Goal: Transaction & Acquisition: Purchase product/service

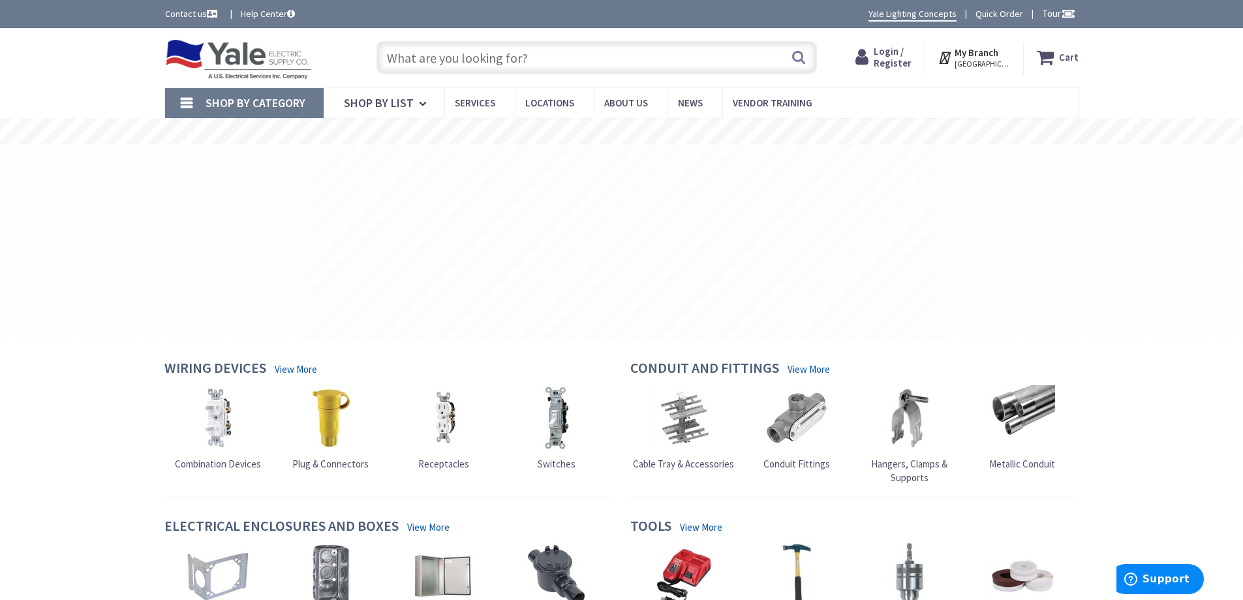
type input "[GEOGRAPHIC_DATA], [GEOGRAPHIC_DATA]"
paste input "Flanged Box Extension"
type input "Flanged Box Extension"
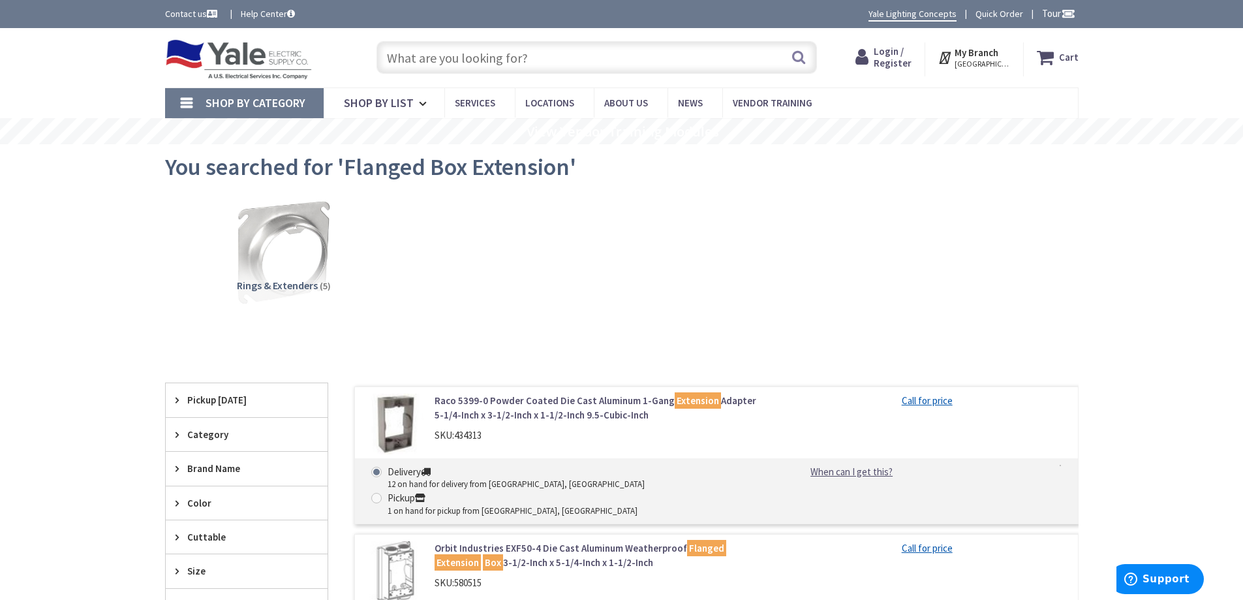
click at [896, 63] on span "Login / Register" at bounding box center [893, 57] width 38 height 24
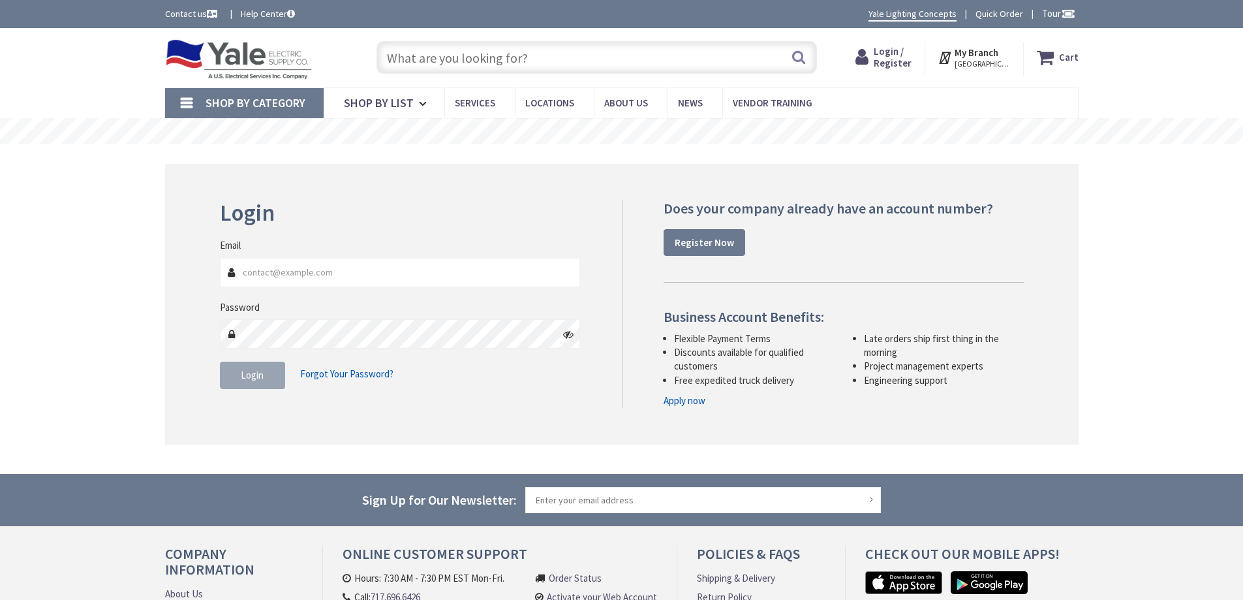
type input "barry@pezzelectric.com"
click at [260, 380] on span "Login" at bounding box center [252, 375] width 23 height 12
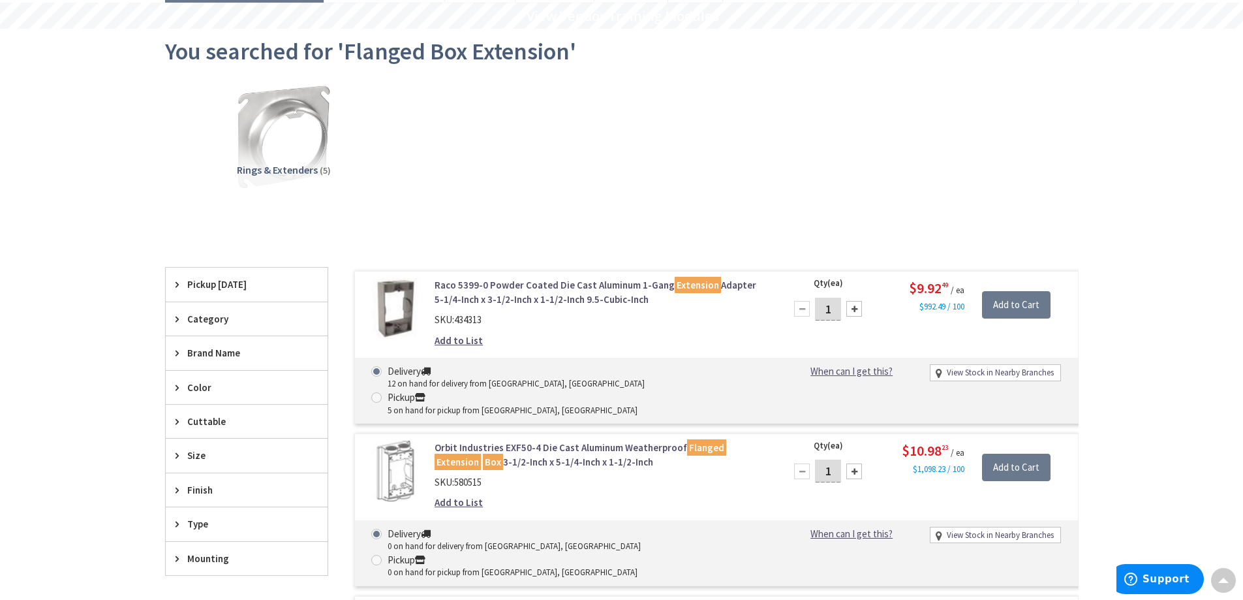
scroll to position [65, 0]
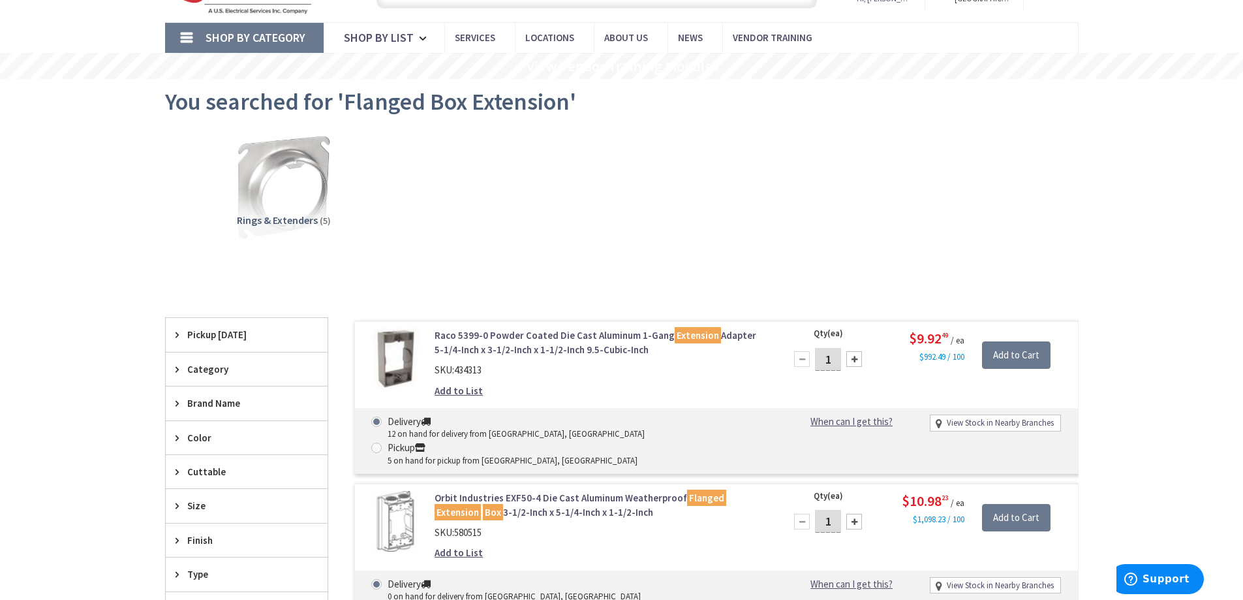
click at [573, 350] on link "Raco 5399-0 Powder Coated Die Cast Aluminum 1-Gang Extension Adapter 5-1/4-Inch…" at bounding box center [600, 342] width 332 height 28
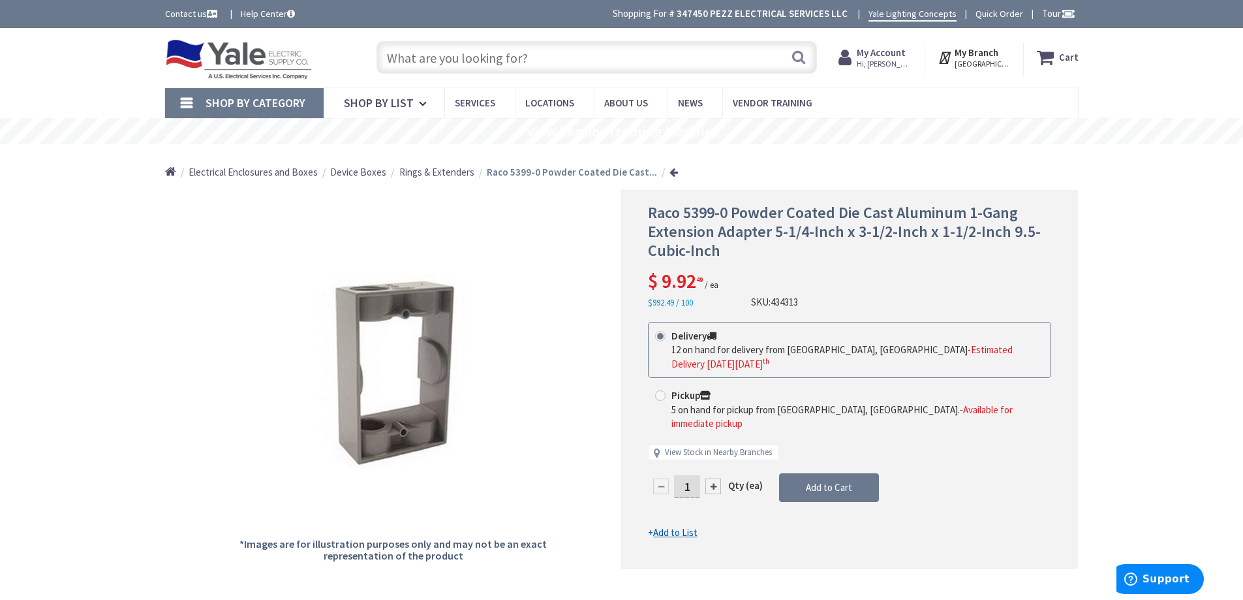
click at [716, 478] on div at bounding box center [713, 486] width 16 height 16
type input "2"
click at [810, 481] on span "Add to Cart" at bounding box center [829, 487] width 46 height 12
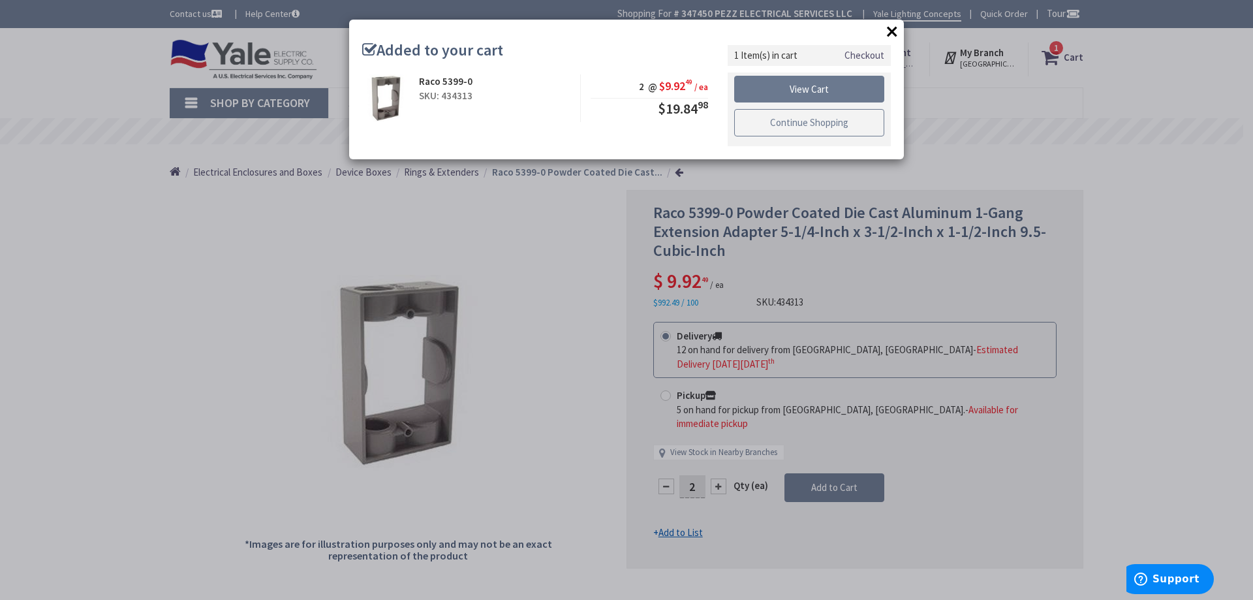
click at [829, 131] on link "Continue Shopping" at bounding box center [809, 122] width 150 height 27
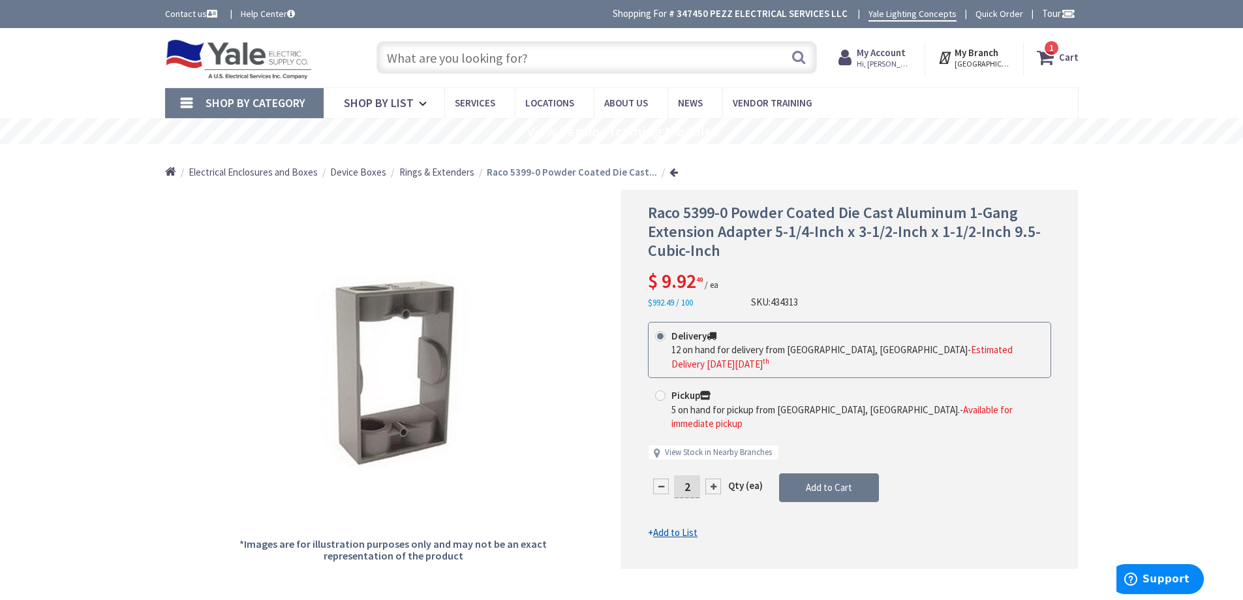
click at [456, 174] on span "Rings & Extenders" at bounding box center [436, 172] width 75 height 12
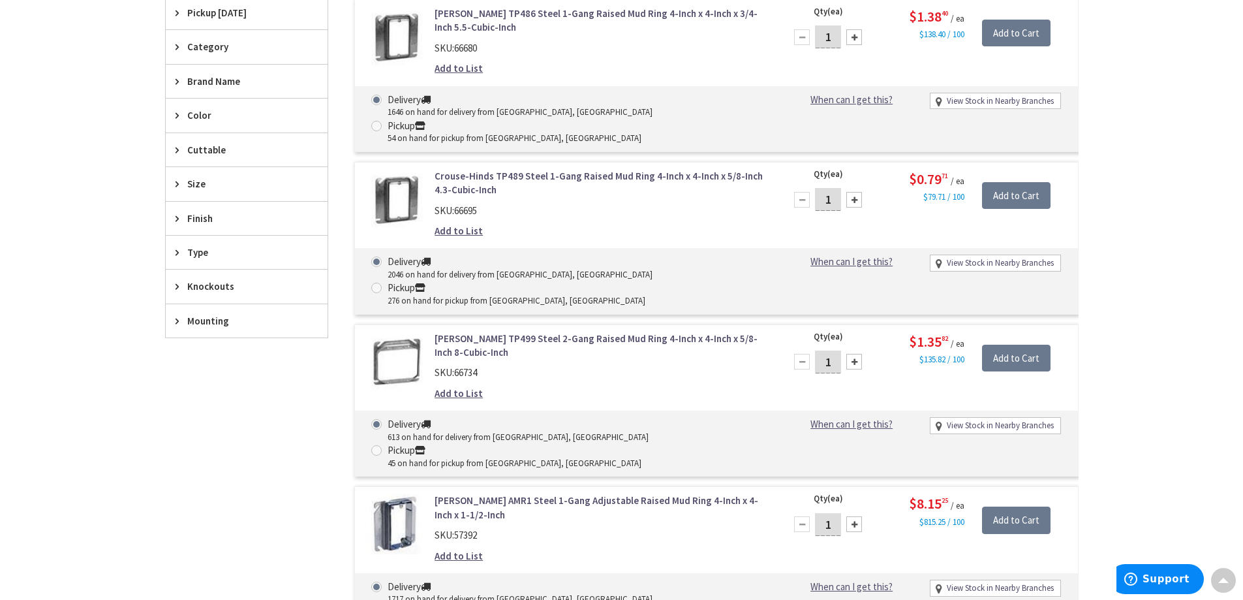
scroll to position [261, 0]
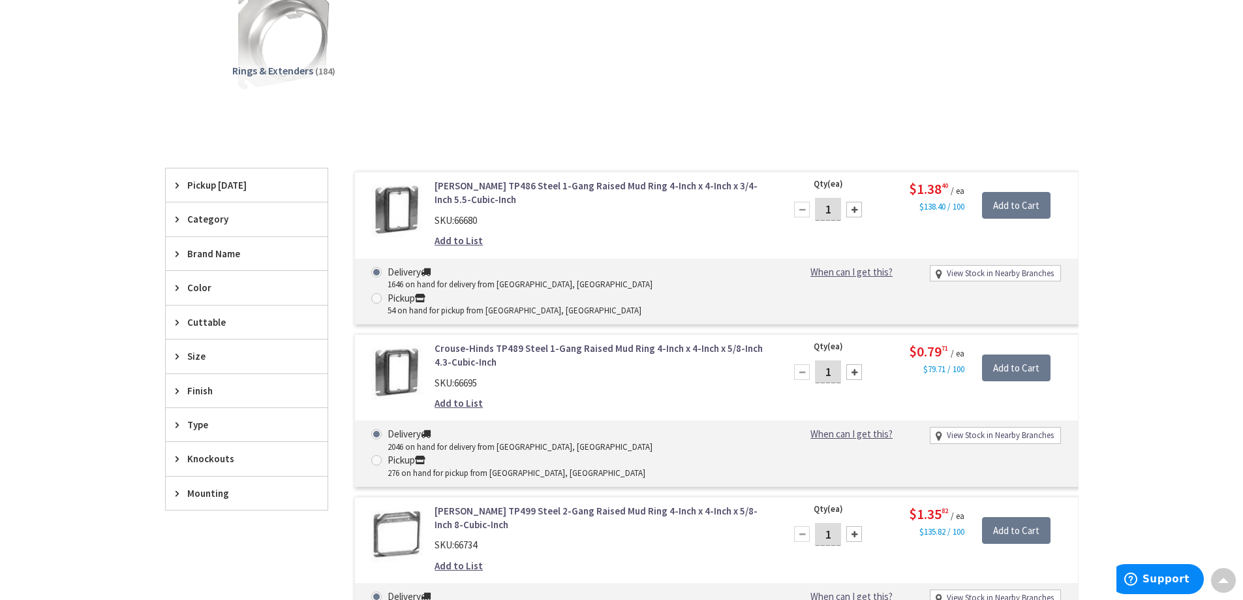
click at [224, 419] on span "Type" at bounding box center [240, 425] width 106 height 14
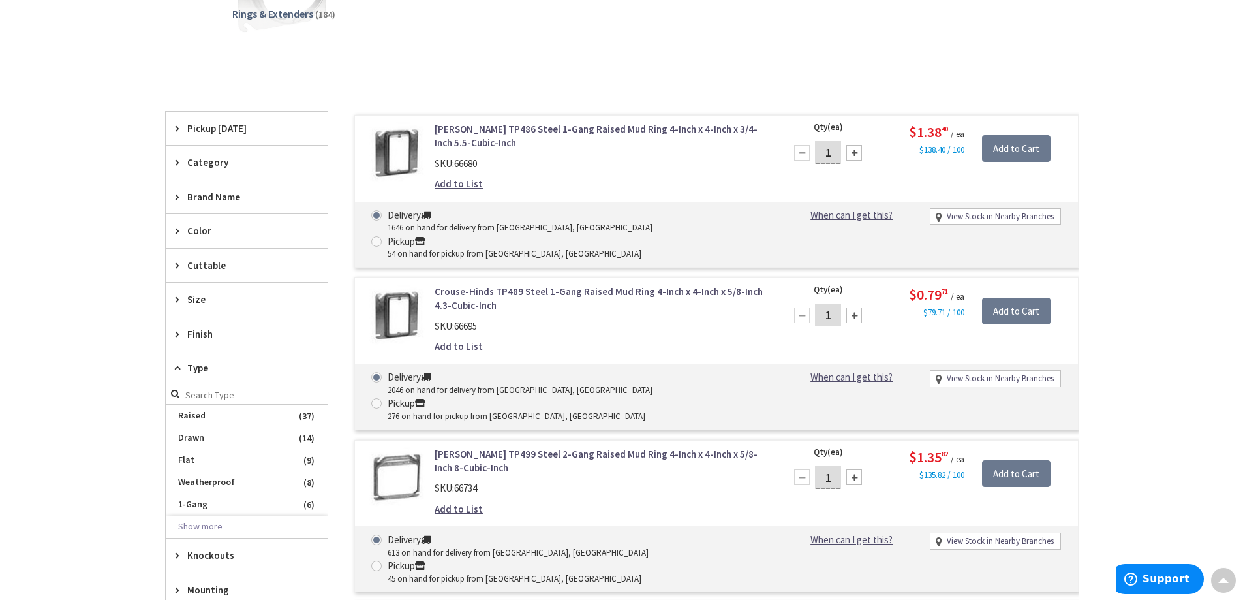
scroll to position [391, 0]
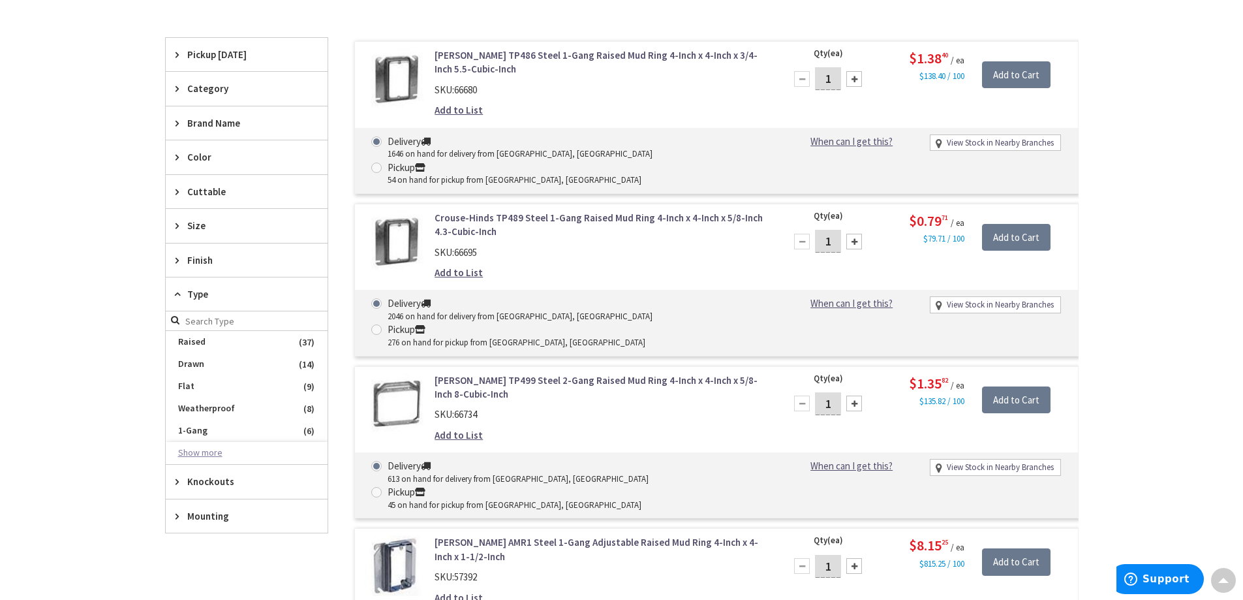
click at [210, 446] on button "Show more" at bounding box center [247, 453] width 162 height 22
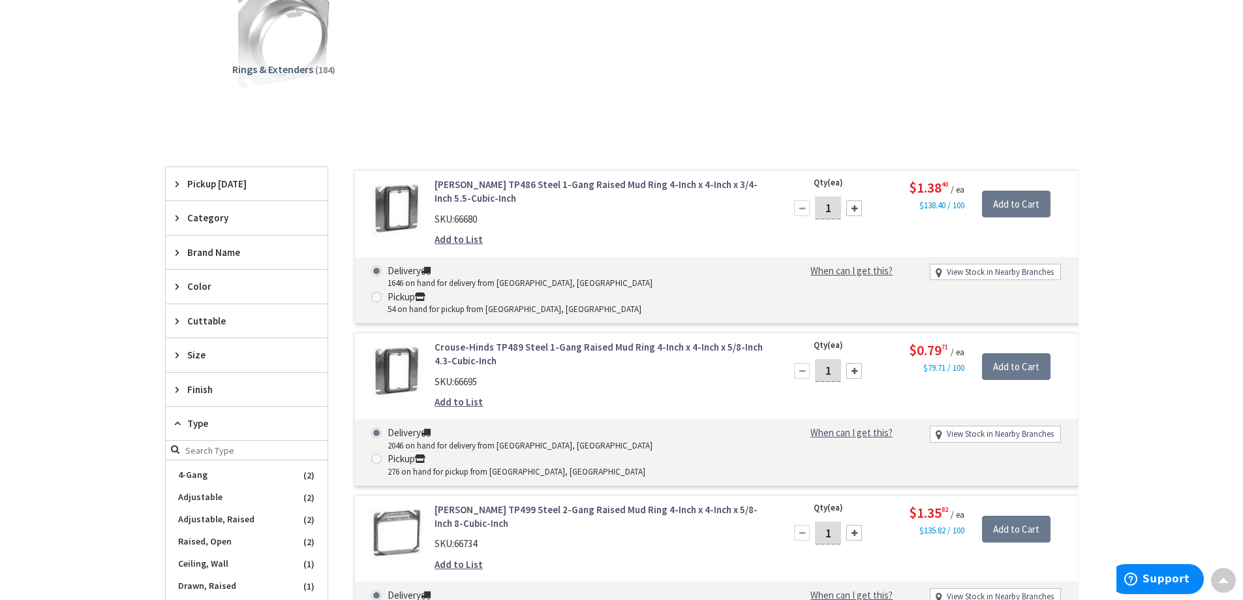
scroll to position [261, 0]
click at [194, 425] on span "Type" at bounding box center [240, 425] width 106 height 14
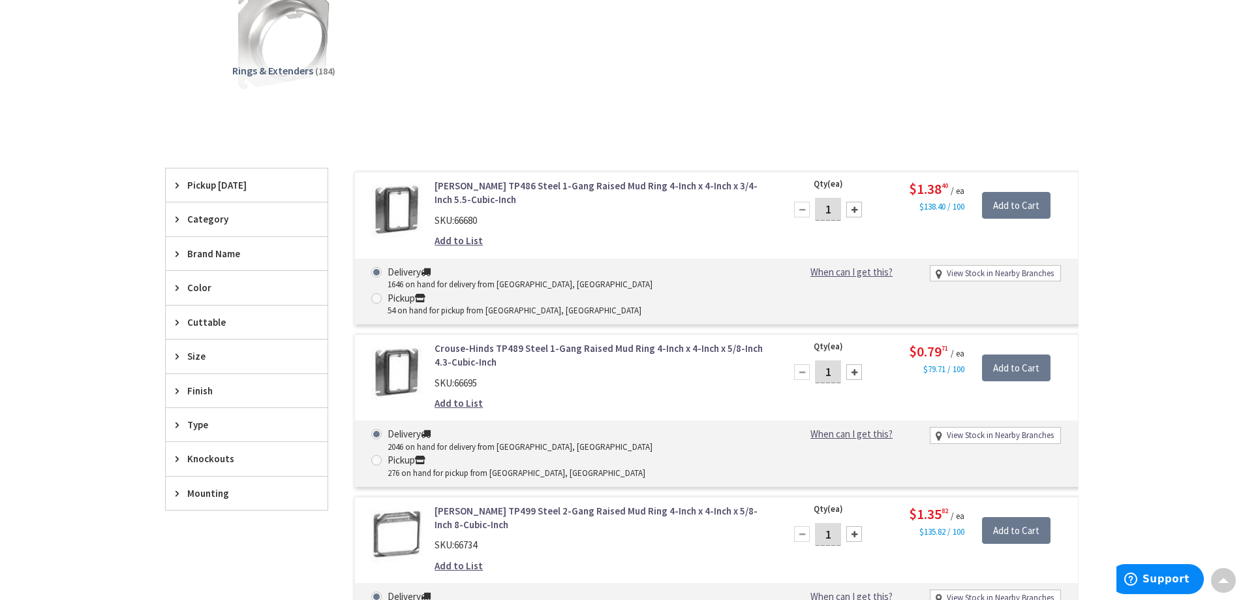
click at [217, 391] on span "Finish" at bounding box center [240, 391] width 106 height 14
click at [225, 474] on span "Powder Coated" at bounding box center [247, 483] width 162 height 22
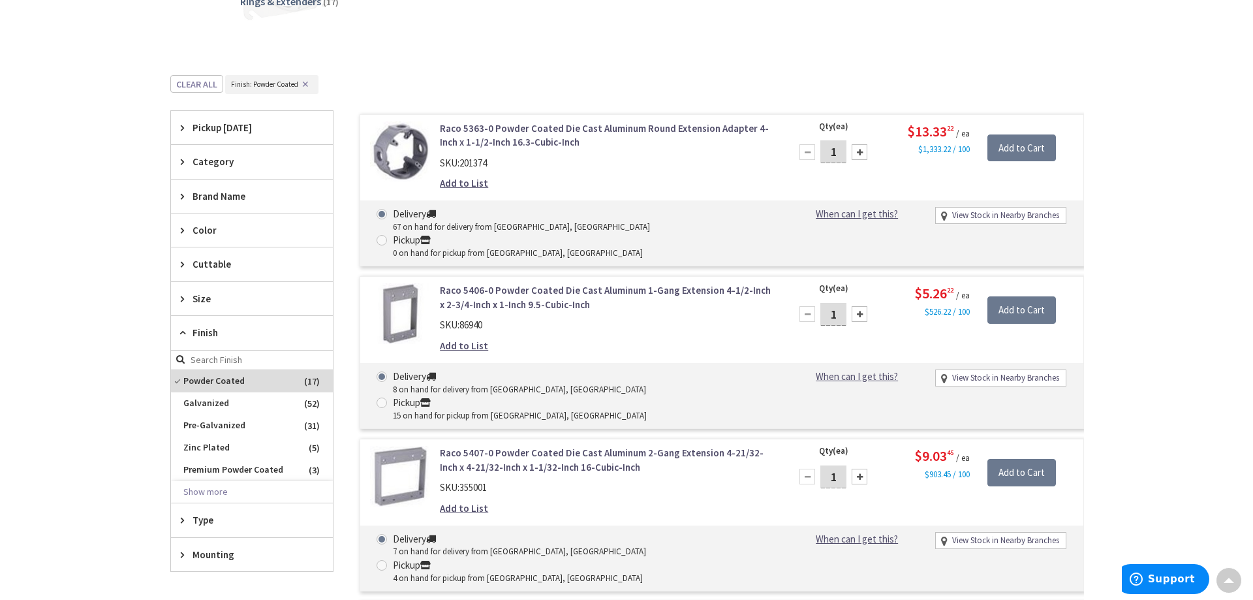
scroll to position [326, 0]
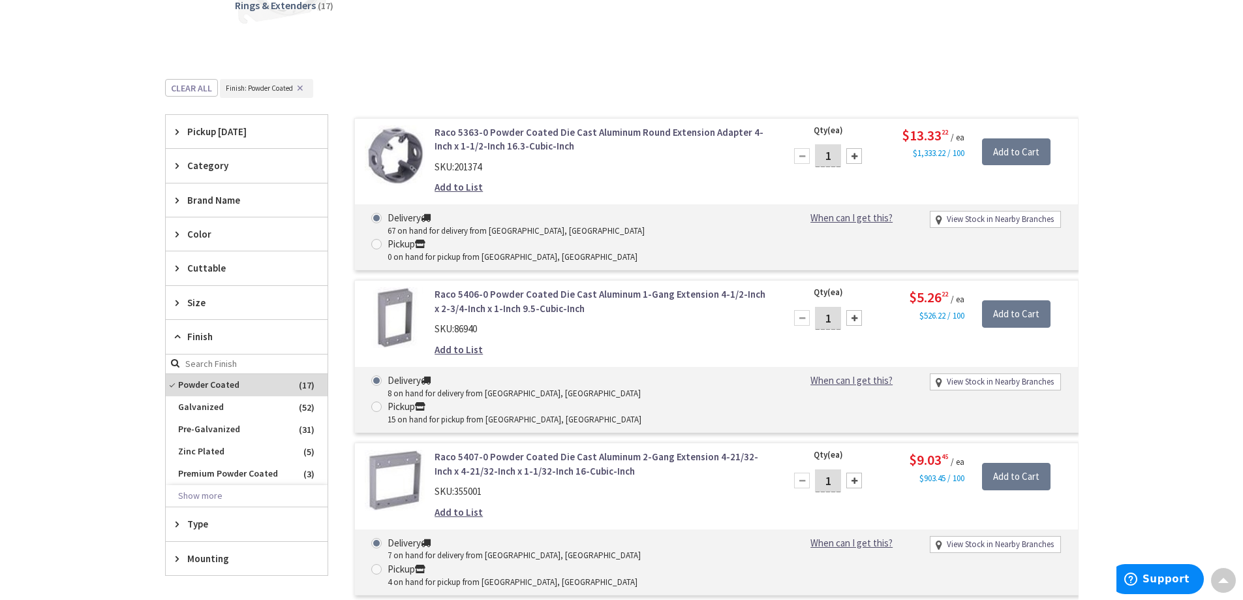
click at [848, 310] on div at bounding box center [854, 318] width 16 height 16
type input "3"
click at [1030, 300] on input "Add to Cart" at bounding box center [1016, 313] width 69 height 27
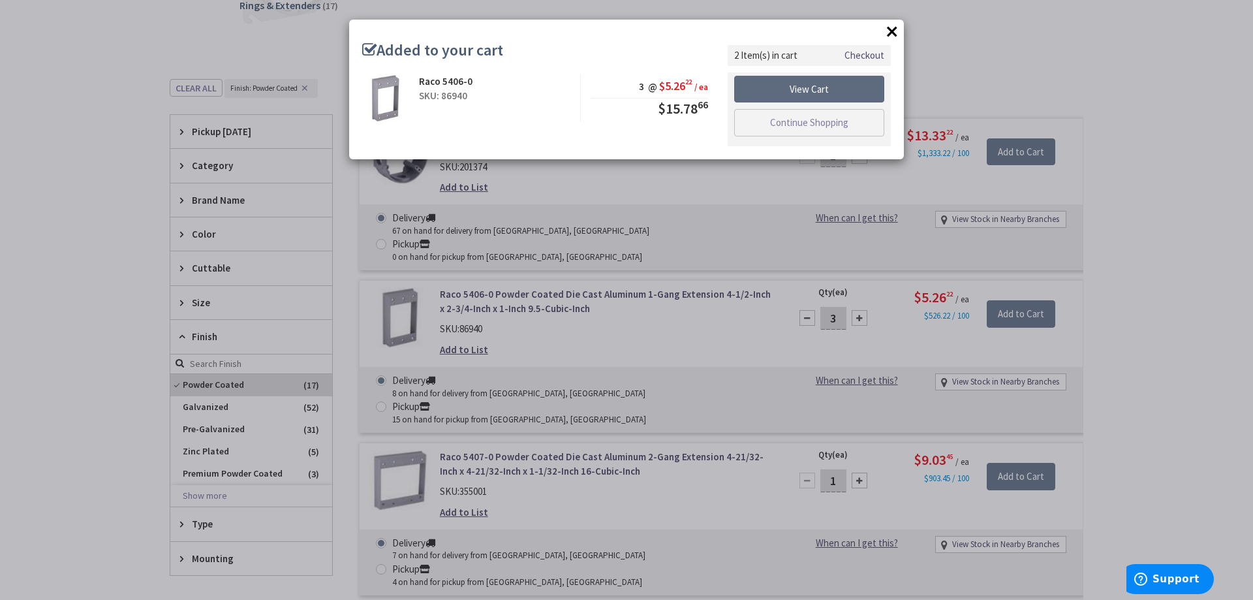
click at [812, 96] on link "View Cart" at bounding box center [809, 89] width 150 height 27
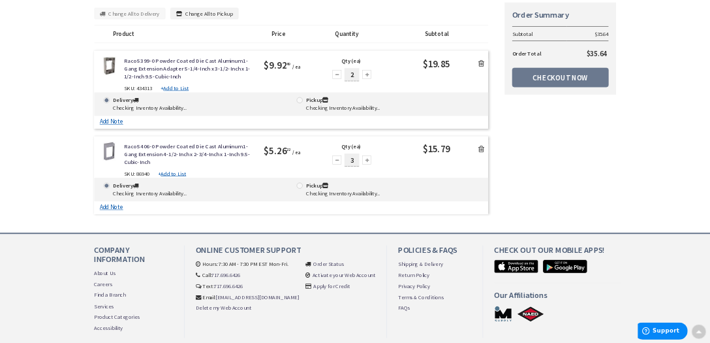
scroll to position [65, 0]
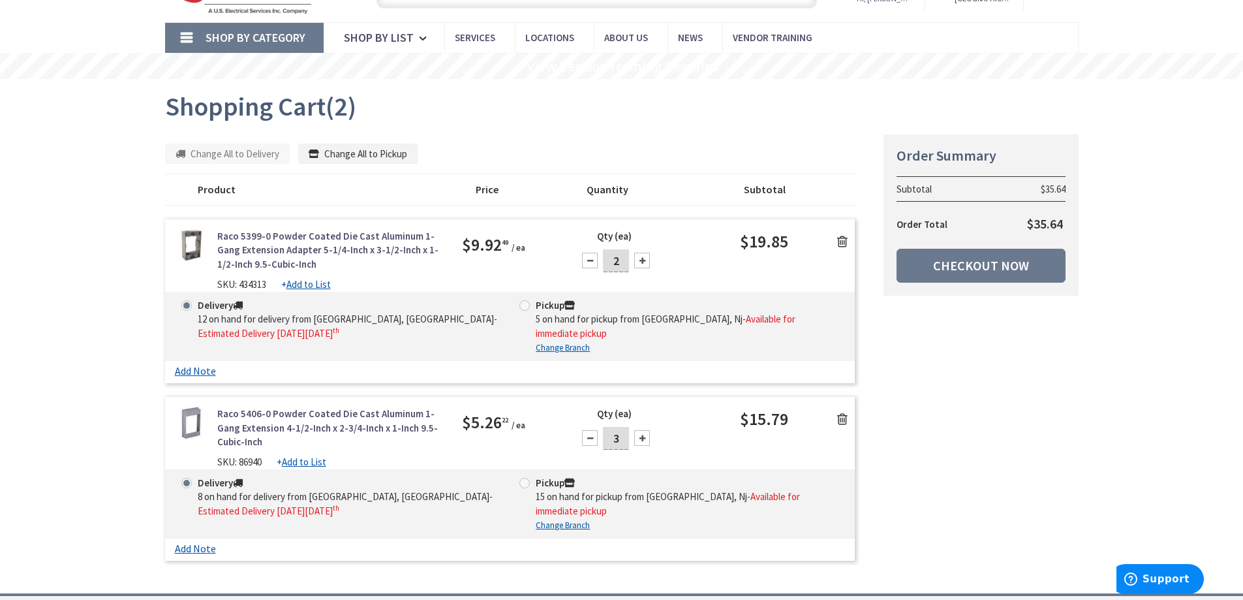
click at [16, 292] on div "Skip to Content Toggle Nav Search 2 2 2 items Cart My Cart" at bounding box center [621, 403] width 1243 height 881
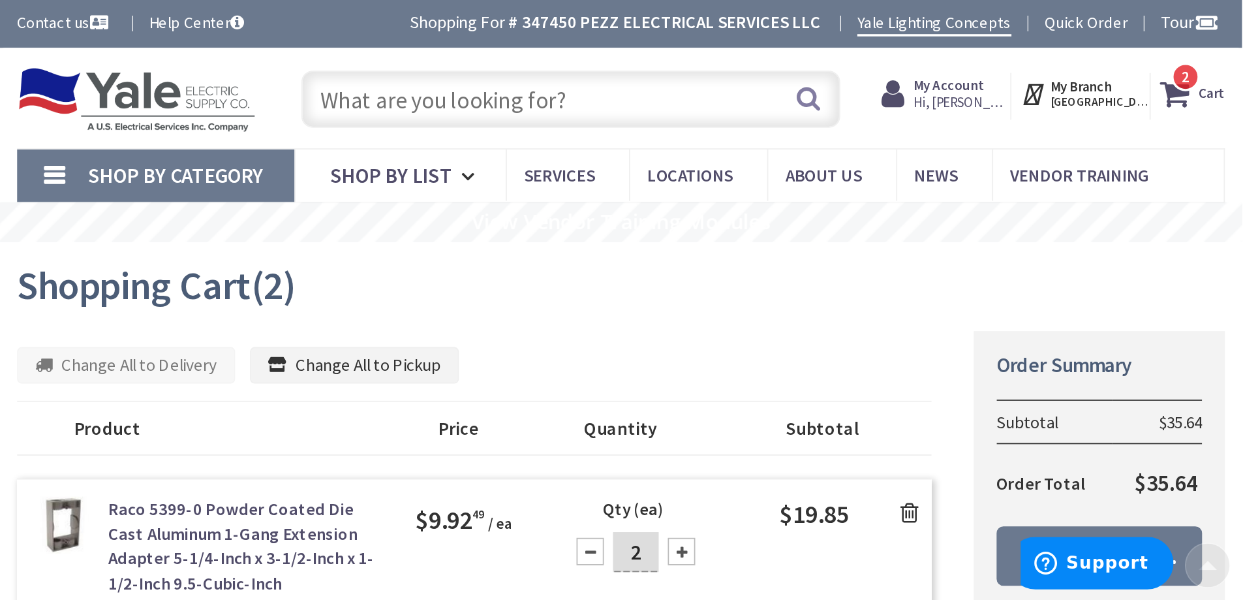
scroll to position [0, 0]
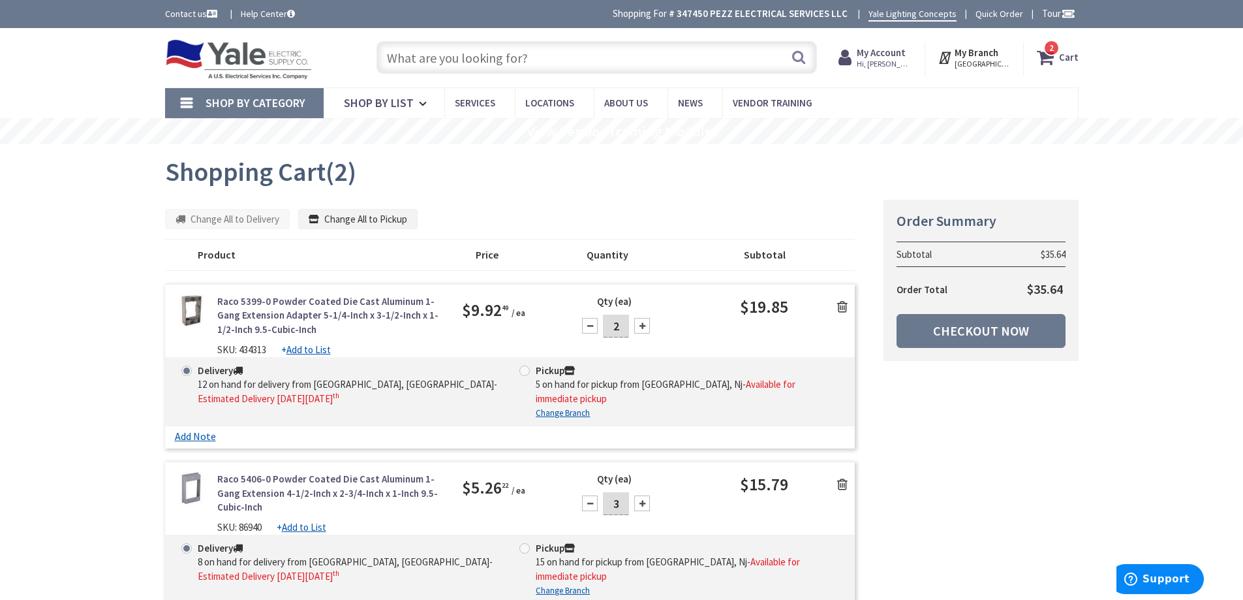
click at [504, 63] on input "text" at bounding box center [596, 57] width 440 height 33
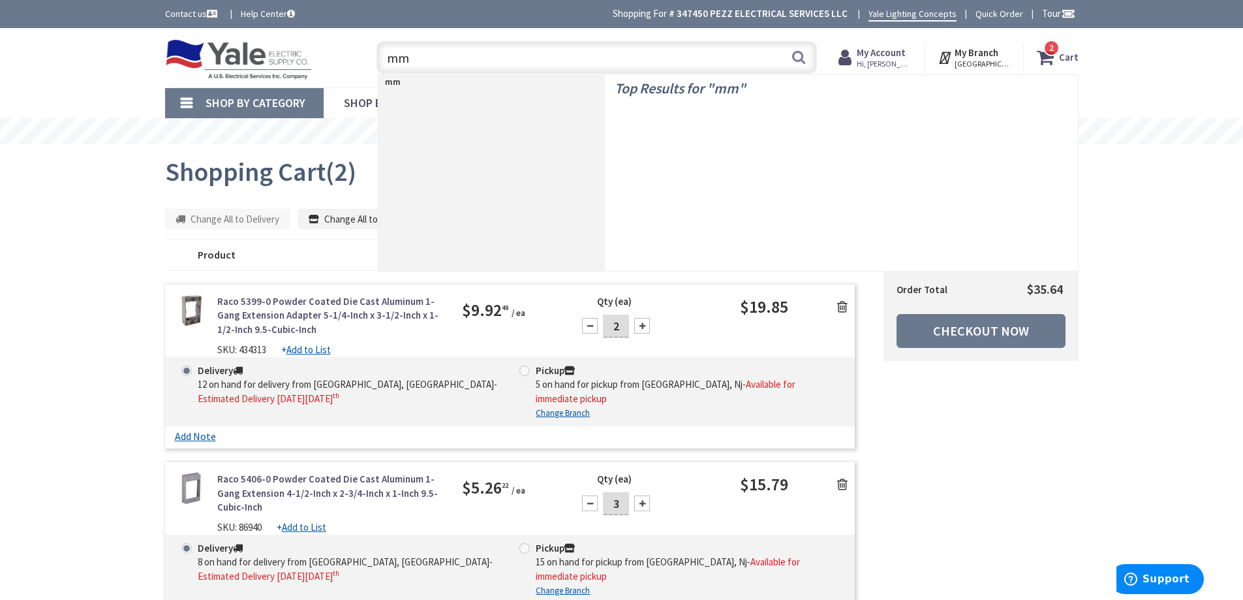
type input "mm7"
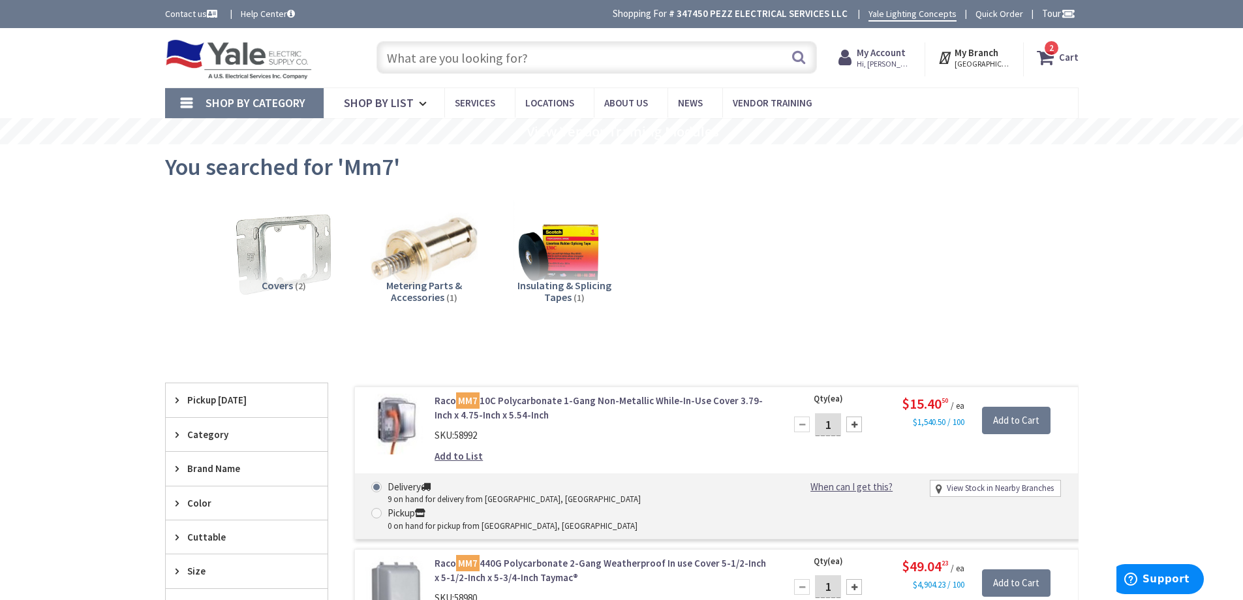
click at [1071, 57] on strong "Cart" at bounding box center [1069, 57] width 20 height 23
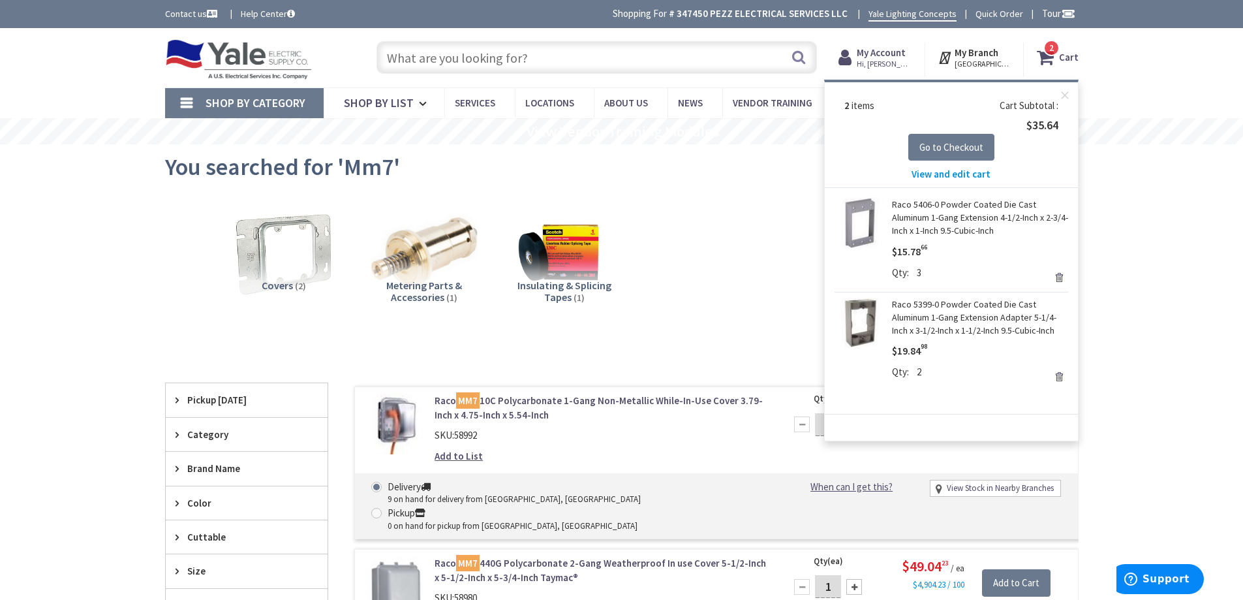
click at [950, 177] on span "View and edit cart" at bounding box center [950, 174] width 79 height 12
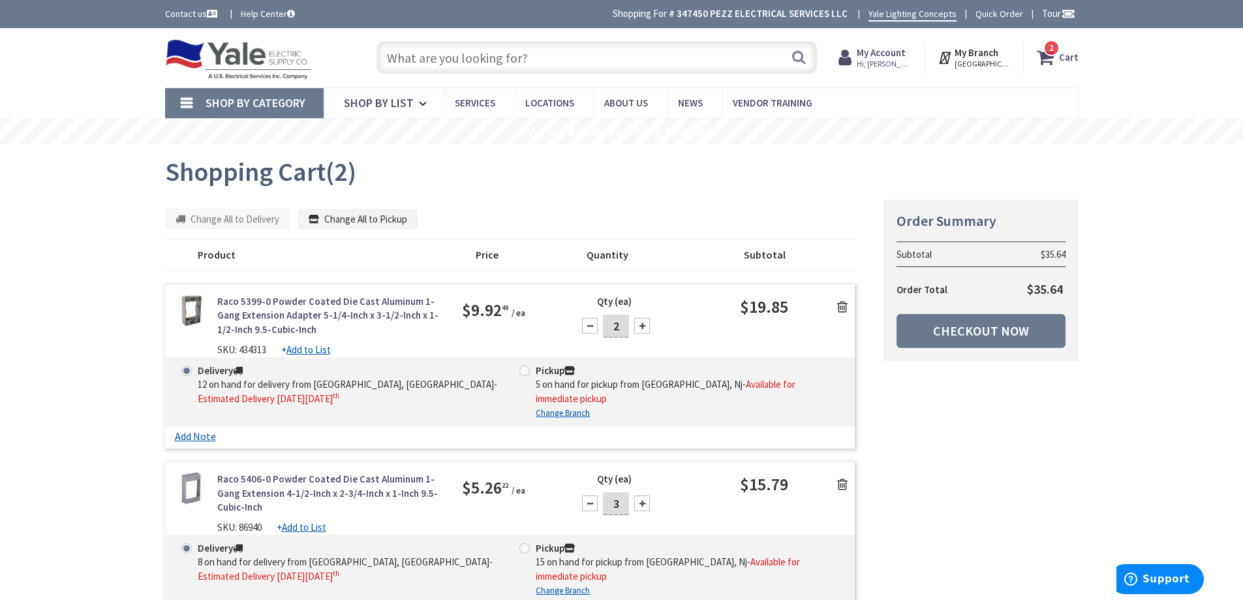
click at [589, 506] on div at bounding box center [590, 503] width 16 height 16
type input "2"
click at [990, 472] on div "Summary Order Summary Subtotal $35.64 Order Total $35.64 Checkout Now Some item…" at bounding box center [621, 416] width 933 height 434
click at [993, 330] on link "Checkout Now" at bounding box center [980, 331] width 169 height 34
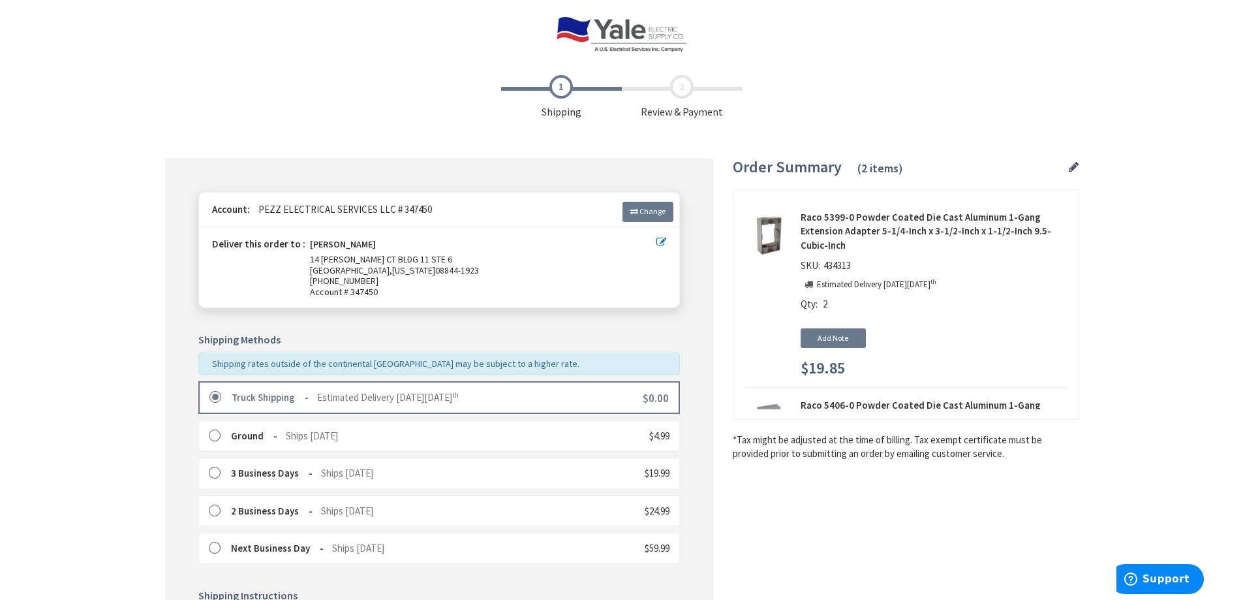
click at [838, 261] on span "434313" at bounding box center [837, 265] width 34 height 12
copy span "434313"
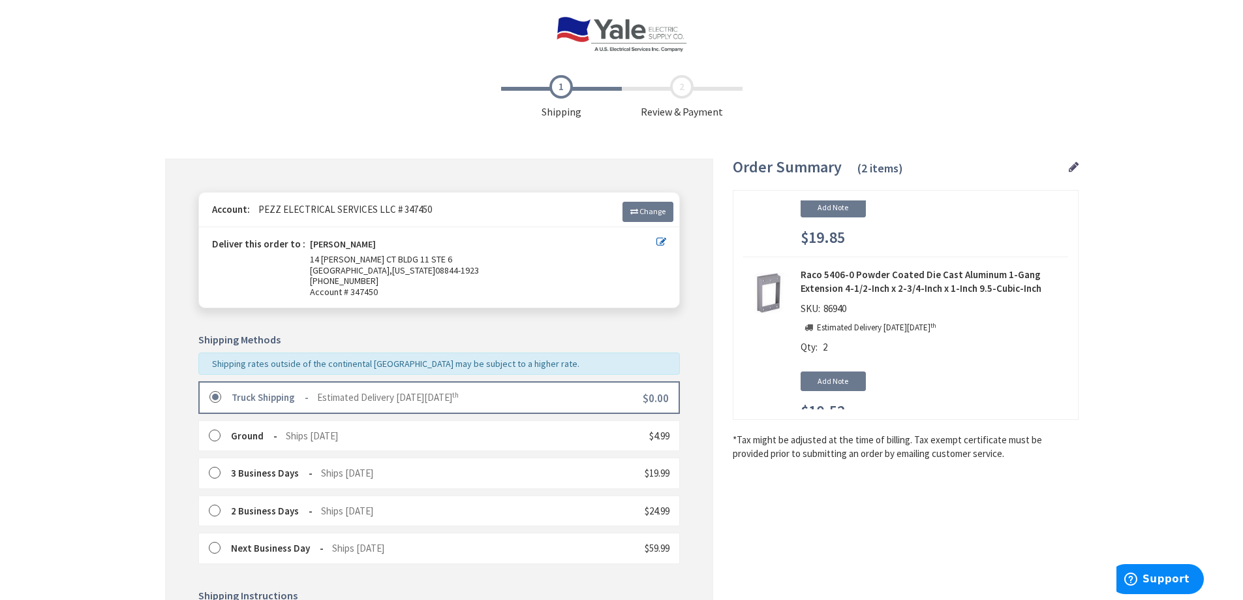
click at [834, 307] on span "86940" at bounding box center [834, 308] width 29 height 12
copy span "86940"
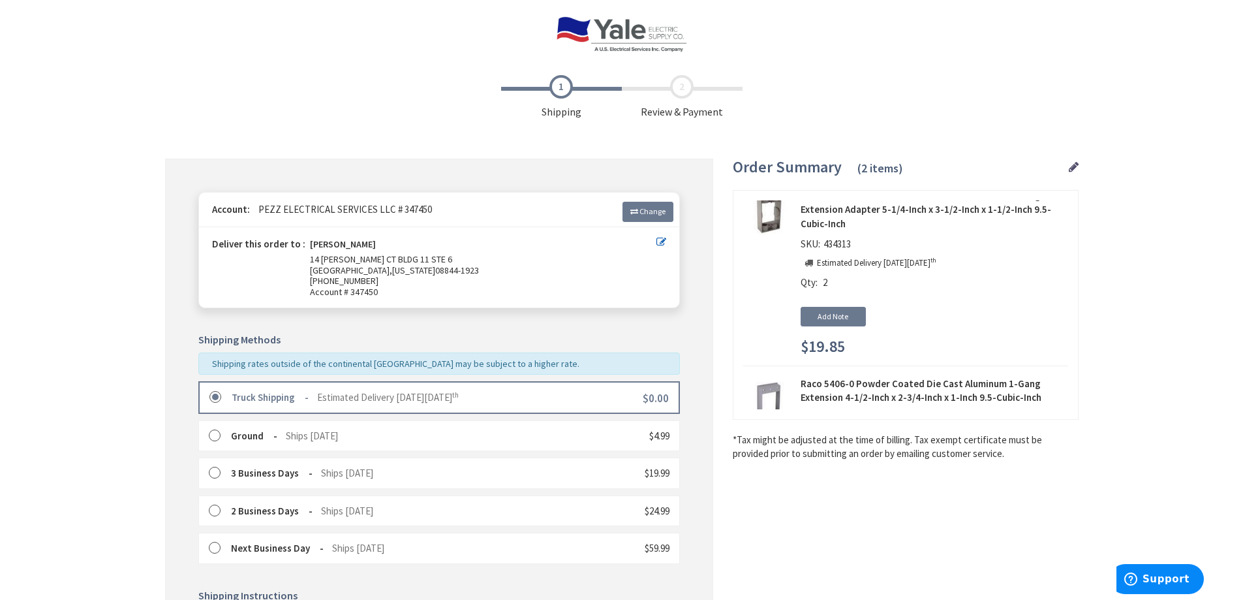
scroll to position [0, 0]
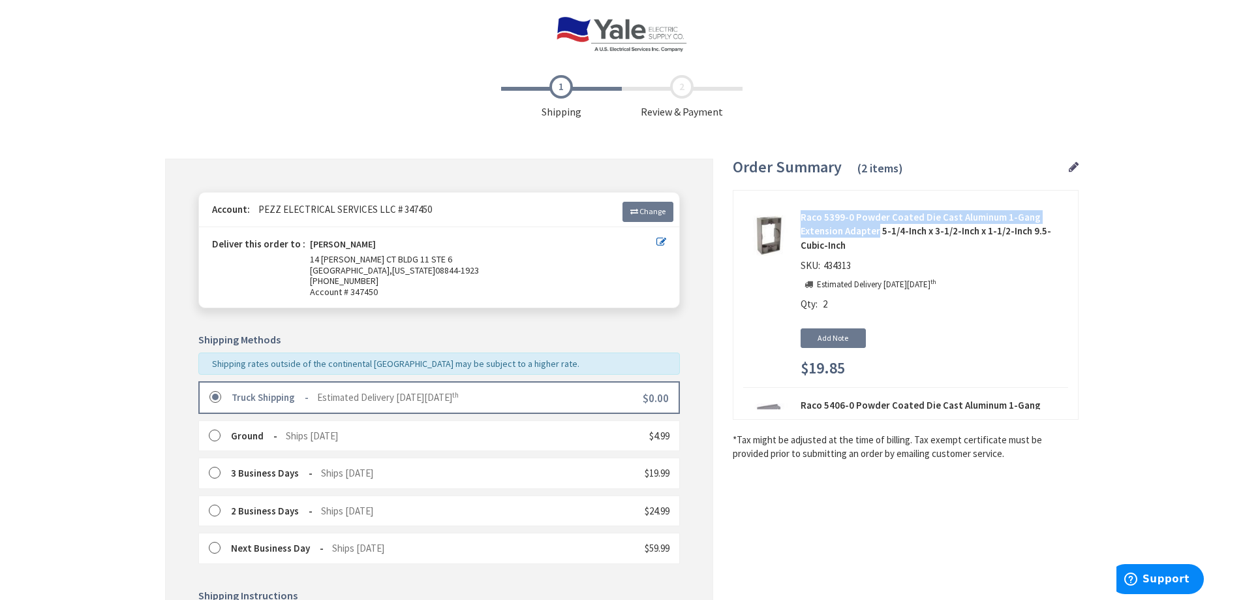
drag, startPoint x: 797, startPoint y: 215, endPoint x: 876, endPoint y: 230, distance: 80.5
click at [876, 230] on div "Raco 5399-0 Powder Coated Die Cast Aluminum 1-Gang Extension Adapter 5-1/4-Inch…" at bounding box center [905, 295] width 325 height 170
copy strong "Raco 5399-0 Powder Coated Die Cast Aluminum 1-Gang Extension Adapter"
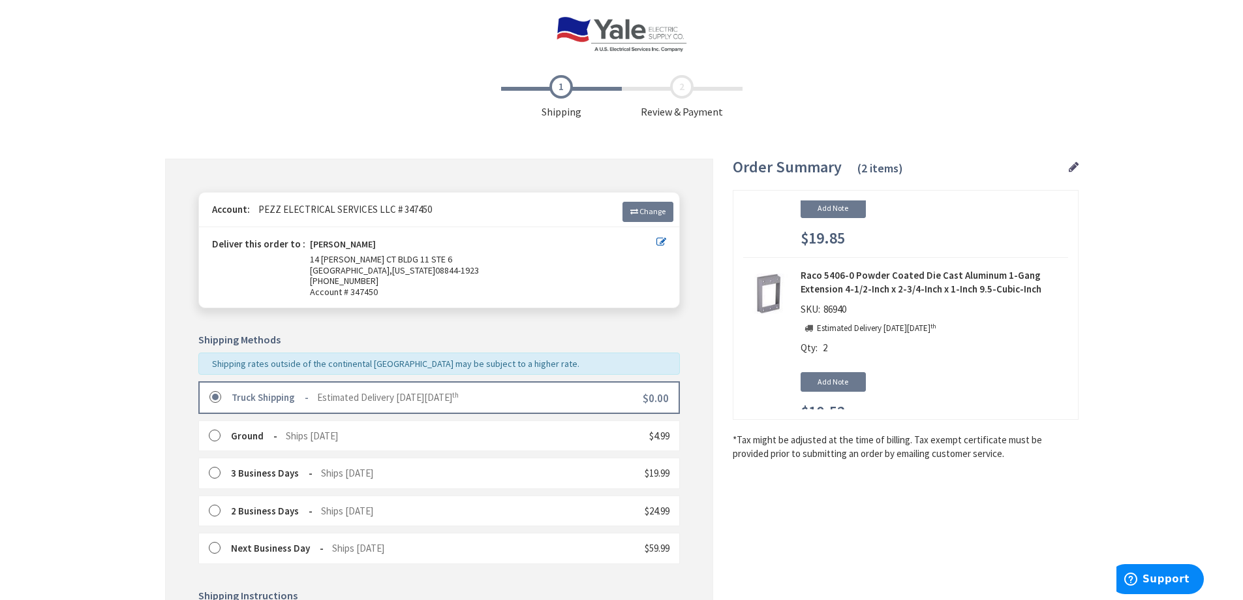
scroll to position [130, 0]
drag, startPoint x: 798, startPoint y: 276, endPoint x: 840, endPoint y: 290, distance: 43.9
click at [840, 290] on div "Raco 5406-0 Powder Coated Die Cast Aluminum 1-Gang Extension 4-1/2-Inch x 2-3/4…" at bounding box center [905, 345] width 325 height 156
copy strong "Raco 5406-0 Powder Coated Die Cast Aluminum 1-Gang Extension"
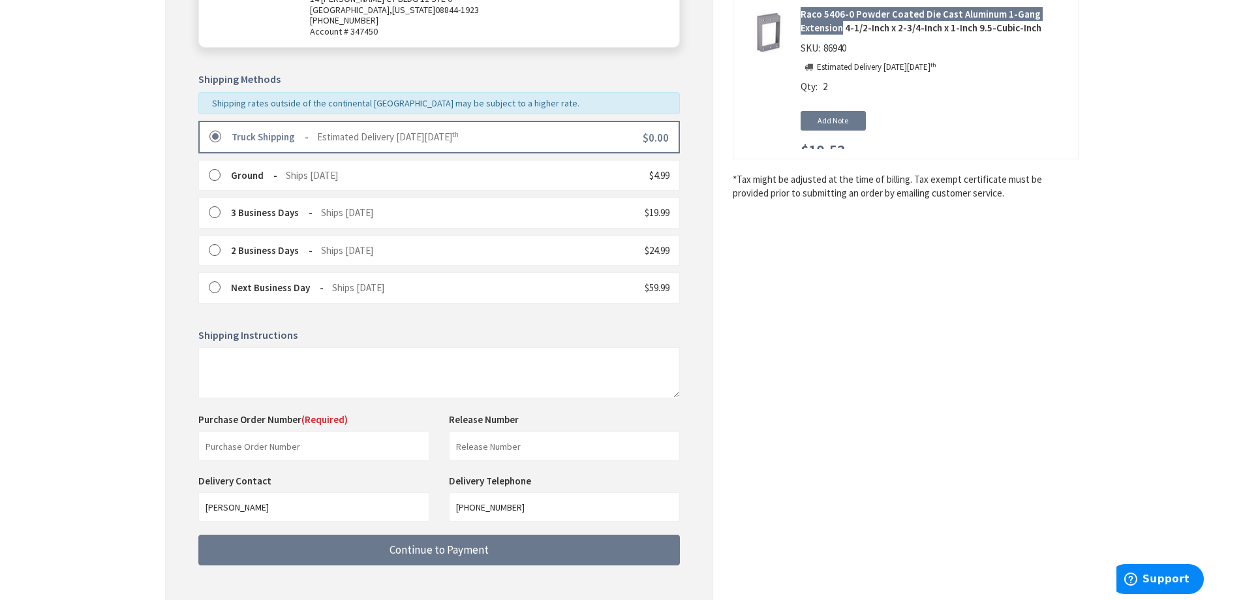
scroll to position [261, 0]
click at [840, 46] on span "86940" at bounding box center [834, 47] width 29 height 12
copy span "86940"
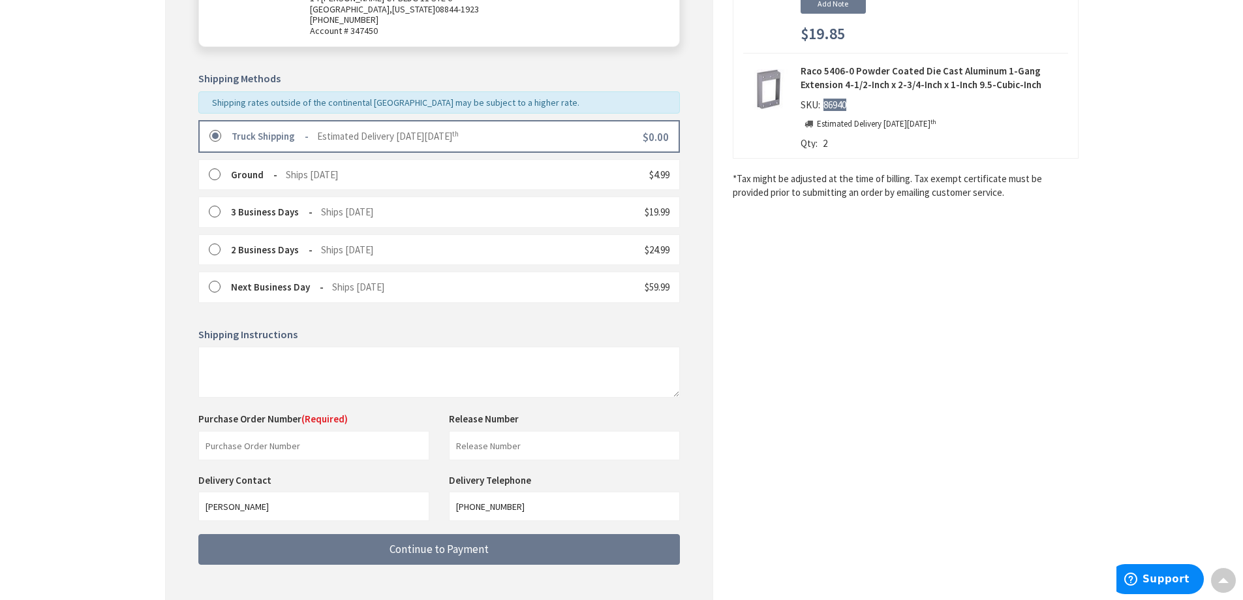
scroll to position [0, 0]
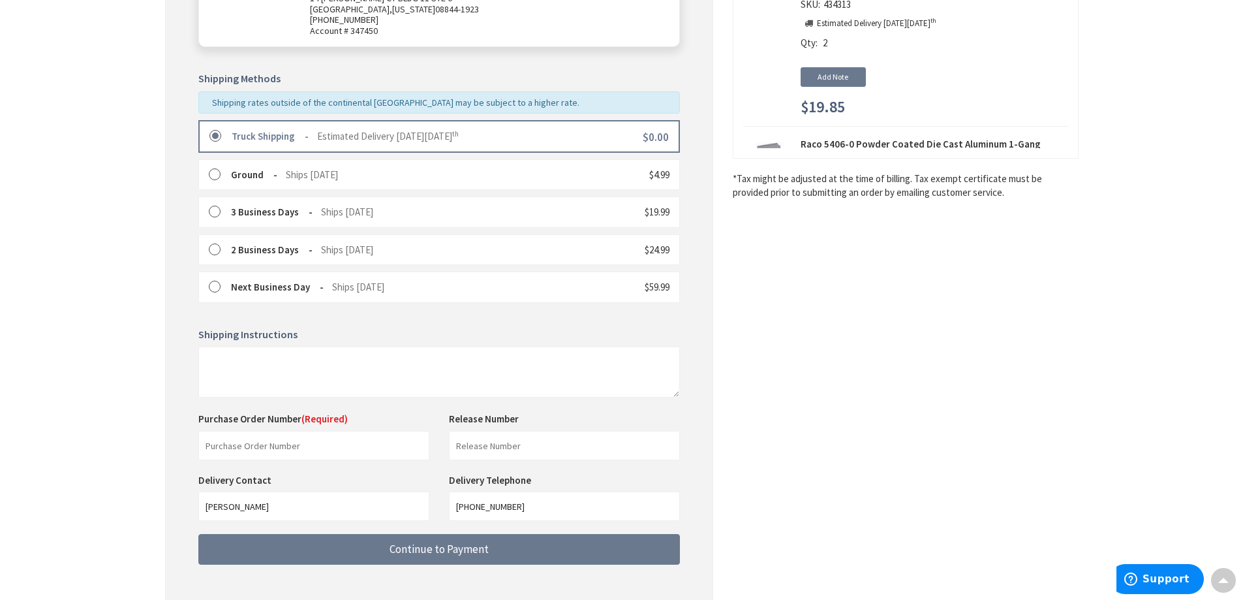
click at [842, 8] on span "434313" at bounding box center [837, 4] width 34 height 12
copy span "434313"
drag, startPoint x: 294, startPoint y: 446, endPoint x: 301, endPoint y: 445, distance: 6.7
click at [294, 446] on input "text" at bounding box center [313, 445] width 231 height 29
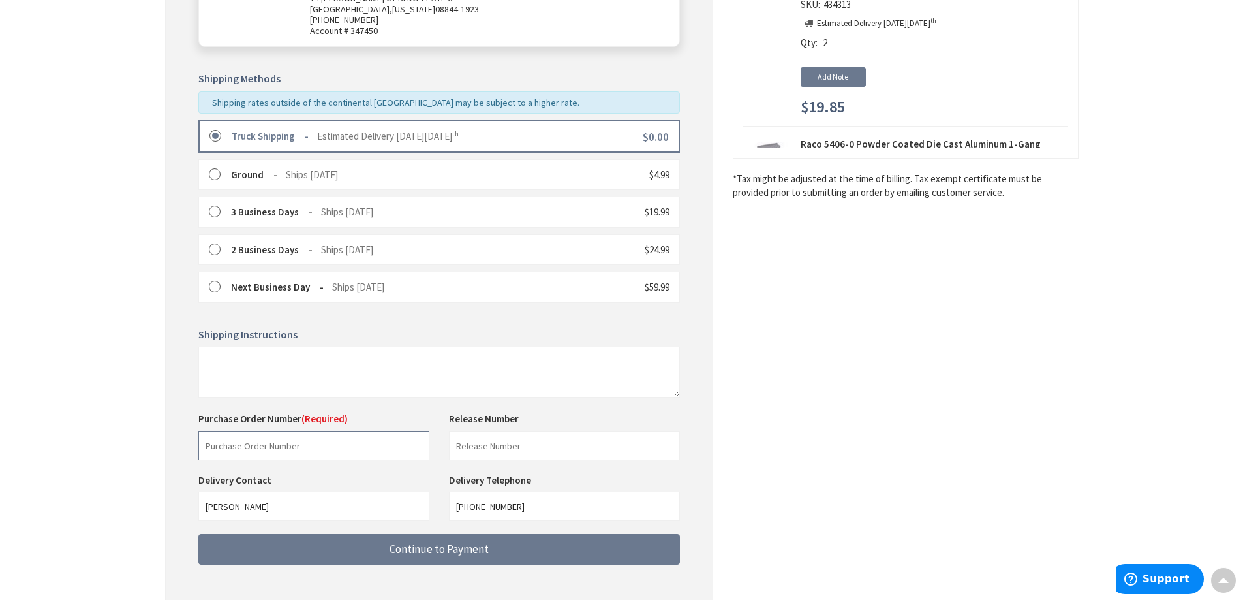
paste input "104308319"
type input "104308319"
click at [523, 446] on input "text" at bounding box center [564, 445] width 231 height 29
type input "Stonebridge"
click at [355, 518] on div "Delivery Contact Barry Graziano Delivery Telephone 908-281-1122" at bounding box center [439, 503] width 501 height 61
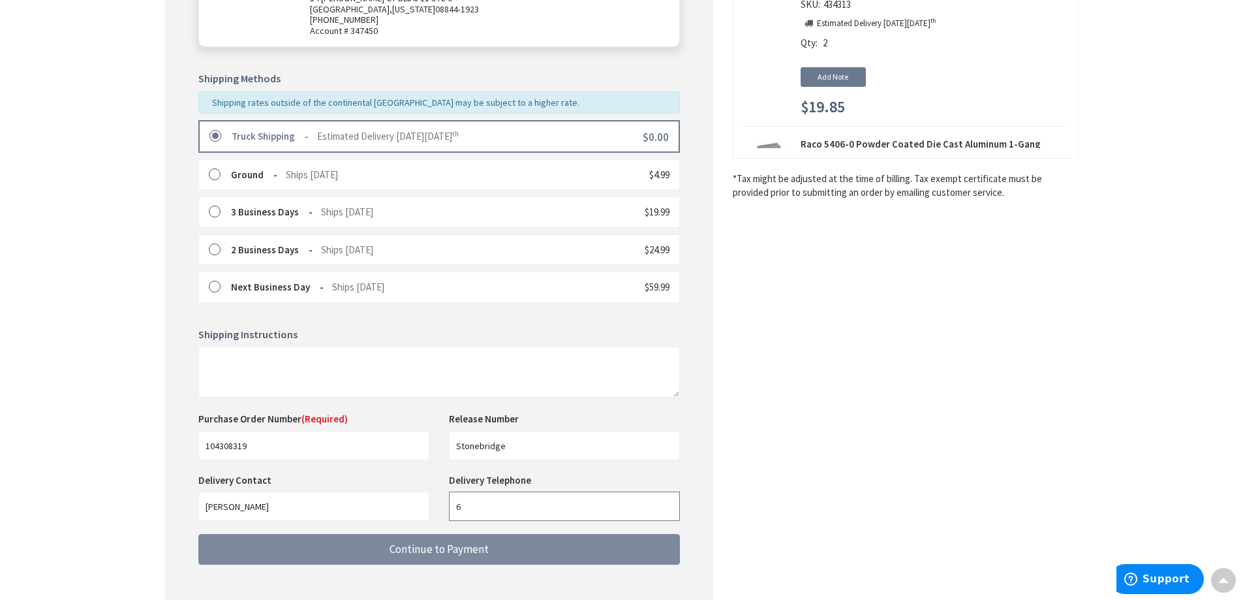
type input "6092551650"
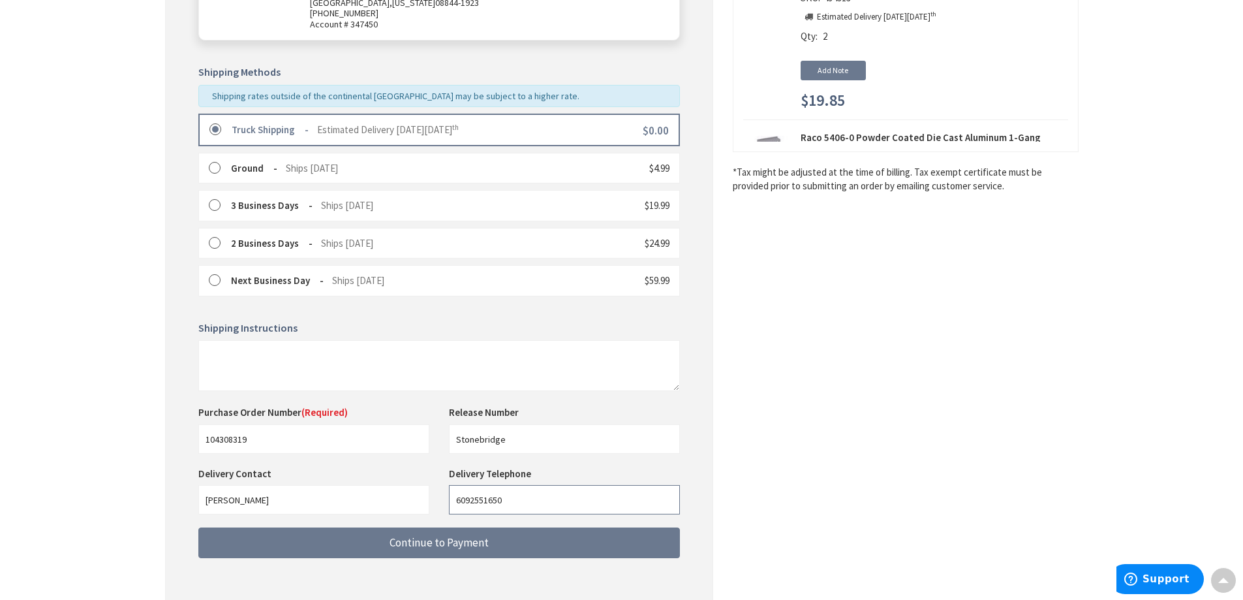
scroll to position [326, 0]
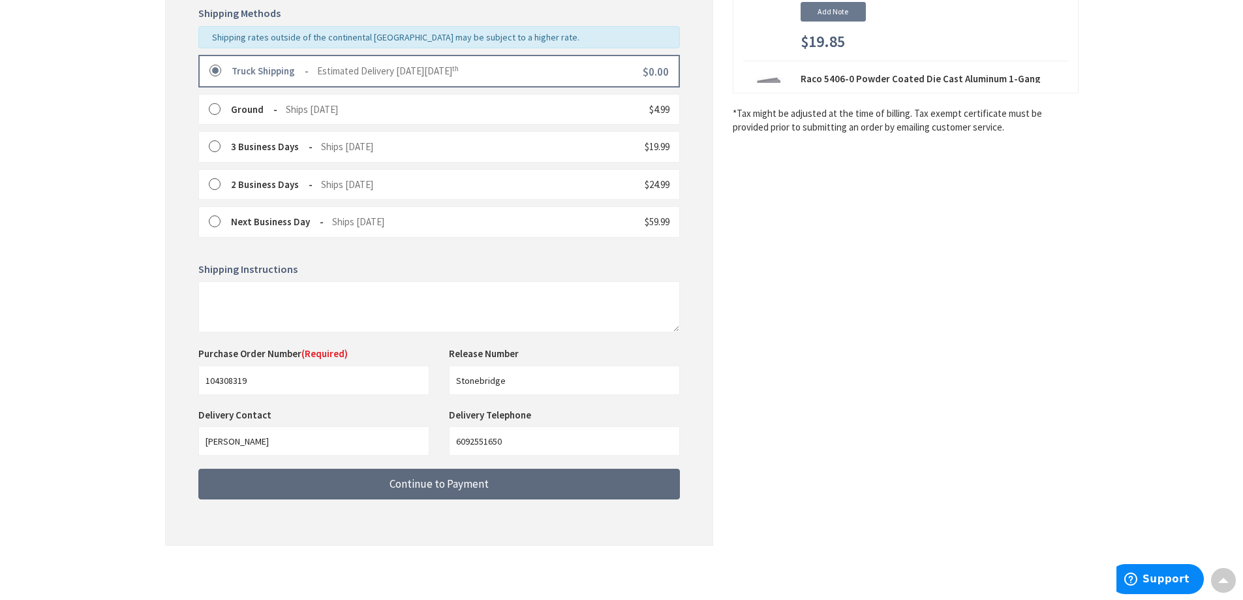
click at [441, 485] on span "Continue to Payment" at bounding box center [438, 483] width 99 height 14
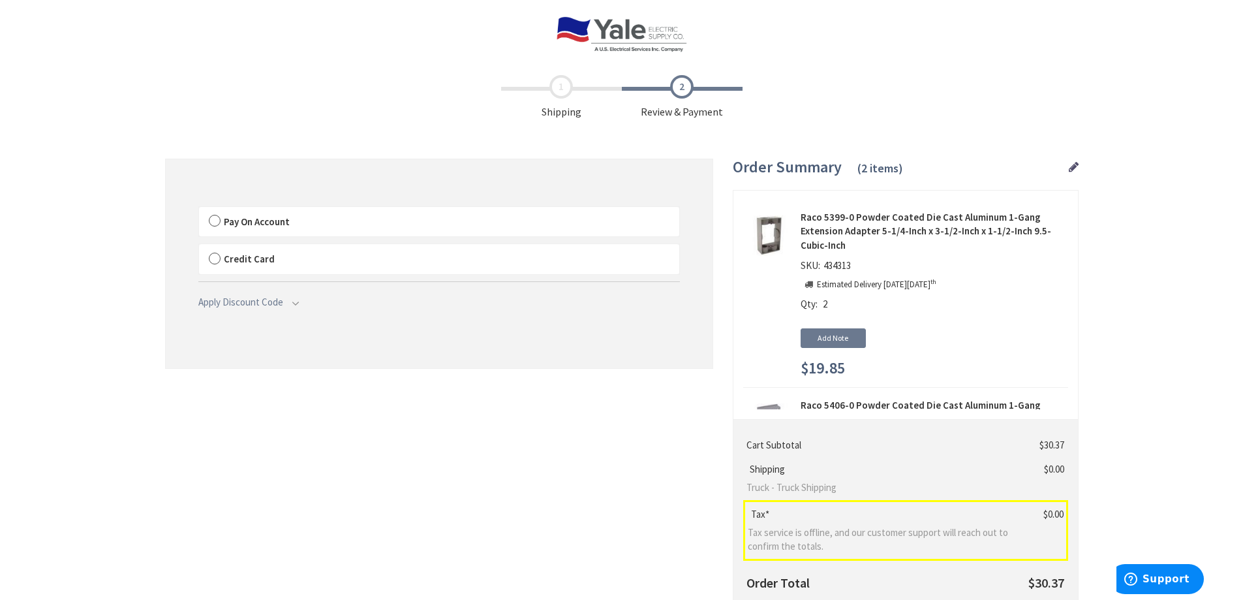
click at [213, 220] on label "Pay On Account" at bounding box center [439, 222] width 480 height 30
click at [214, 221] on label "Pay On Account" at bounding box center [439, 222] width 480 height 30
click at [199, 209] on input "Pay On Account" at bounding box center [199, 209] width 0 height 0
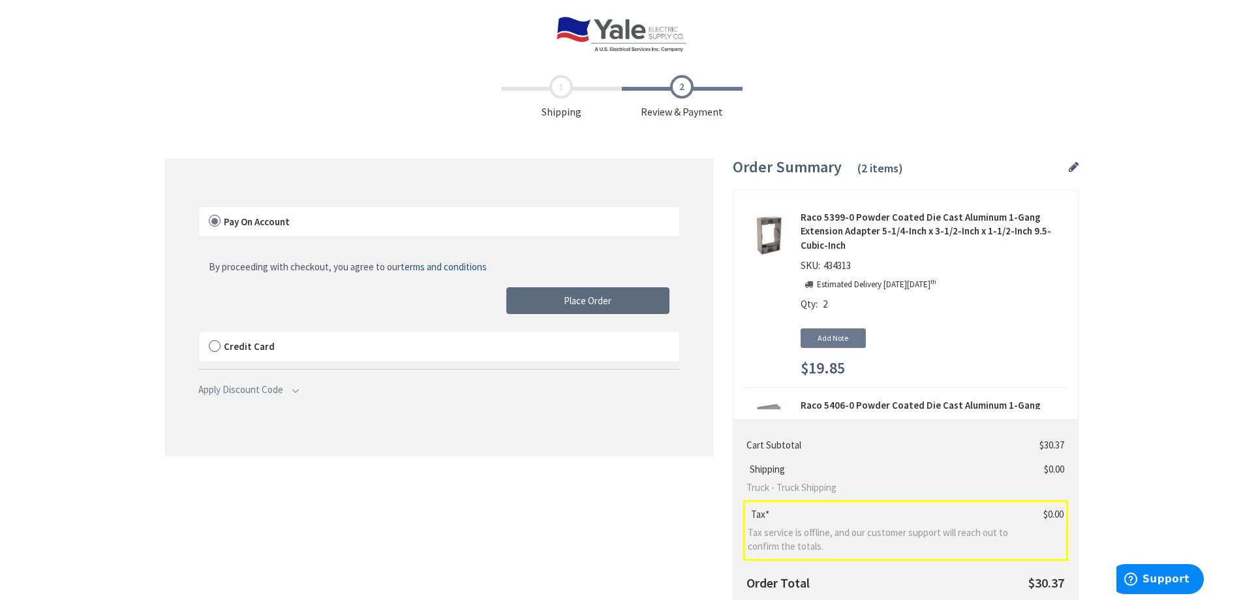
drag, startPoint x: 601, startPoint y: 303, endPoint x: 223, endPoint y: 355, distance: 381.2
click at [601, 303] on span "Place Order" at bounding box center [588, 300] width 48 height 12
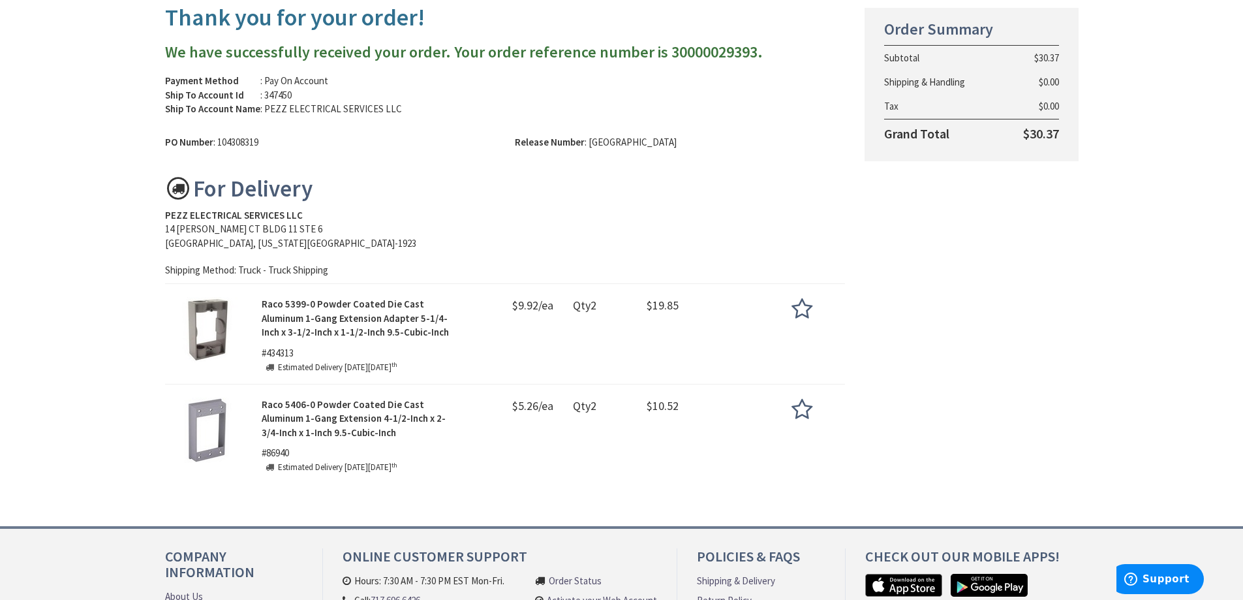
scroll to position [196, 0]
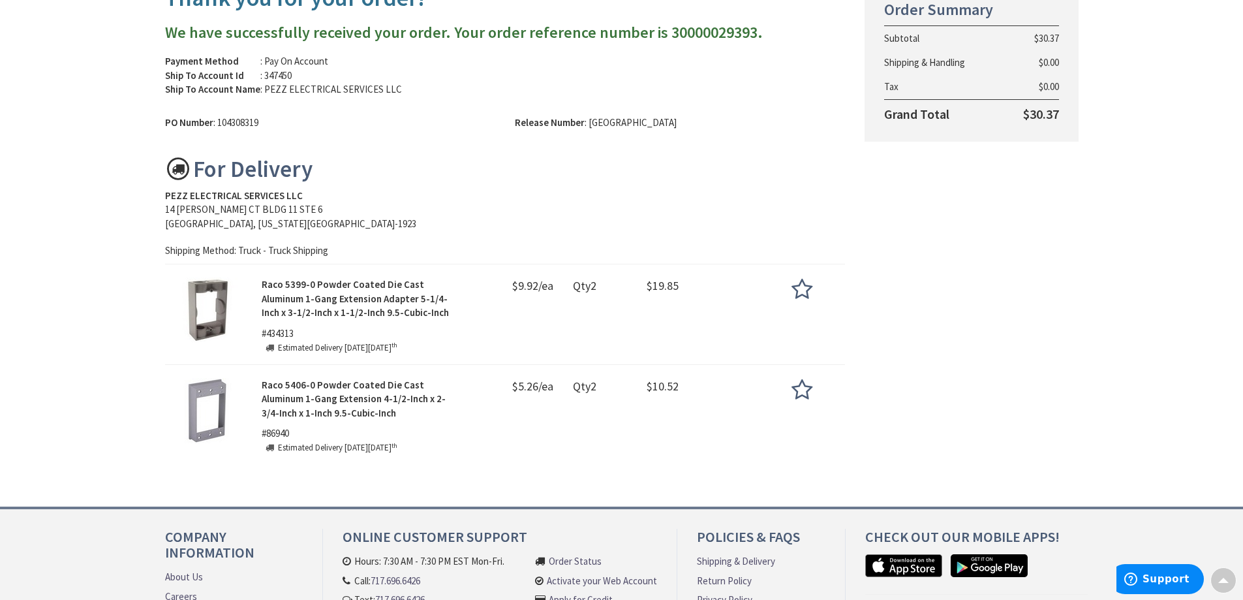
click at [523, 281] on span "$9.92/ea" at bounding box center [532, 287] width 41 height 20
copy span "9.92"
click at [527, 382] on span "$5.26/ea" at bounding box center [532, 388] width 41 height 20
drag, startPoint x: 527, startPoint y: 382, endPoint x: 519, endPoint y: 380, distance: 8.1
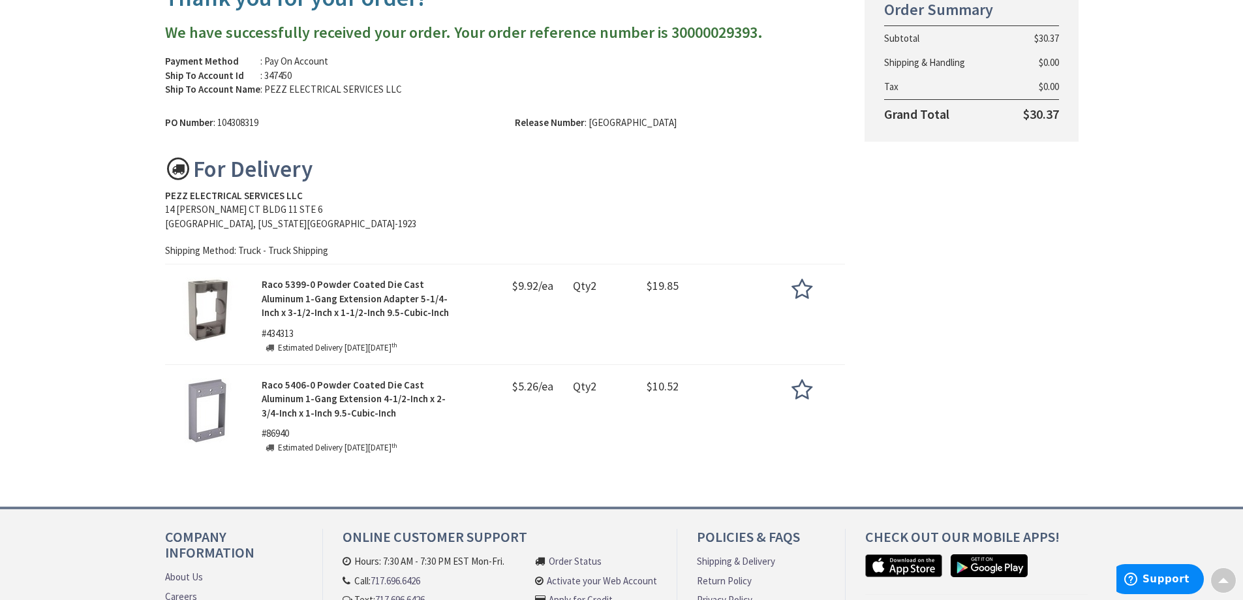
click at [527, 382] on span "$5.26/ea" at bounding box center [532, 388] width 41 height 20
copy span "5.26"
click at [563, 444] on div "Raco 5406-0 Powder Coated Die Cast Aluminum 1-Gang Extension 4-1/2-Inch x 2-3/4…" at bounding box center [359, 418] width 408 height 80
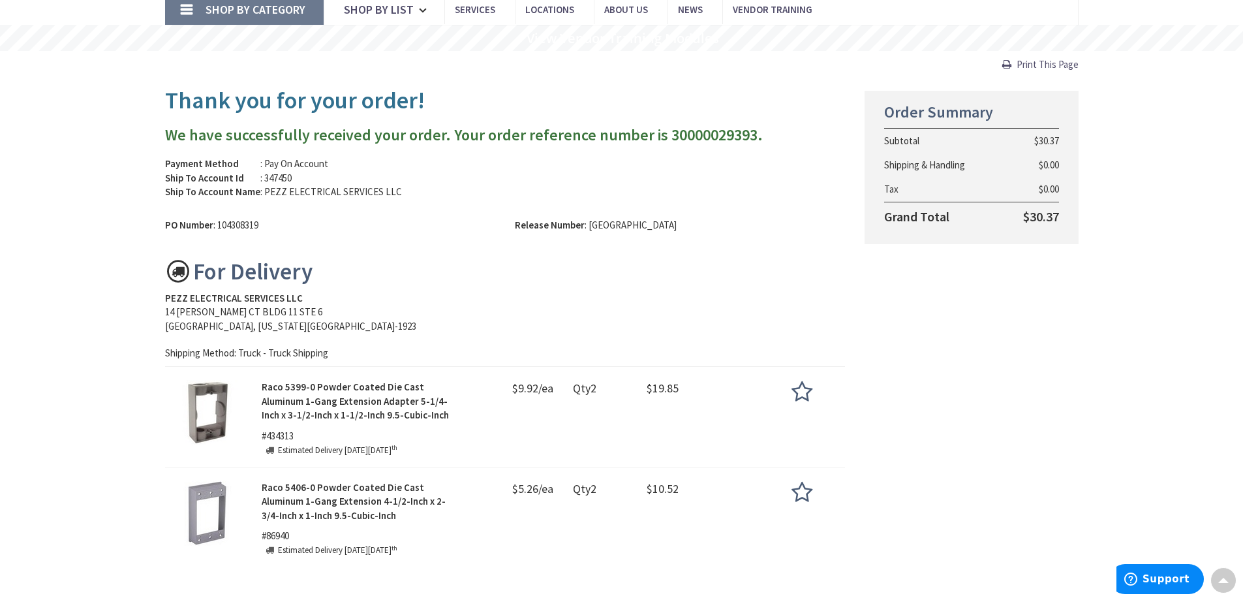
scroll to position [0, 0]
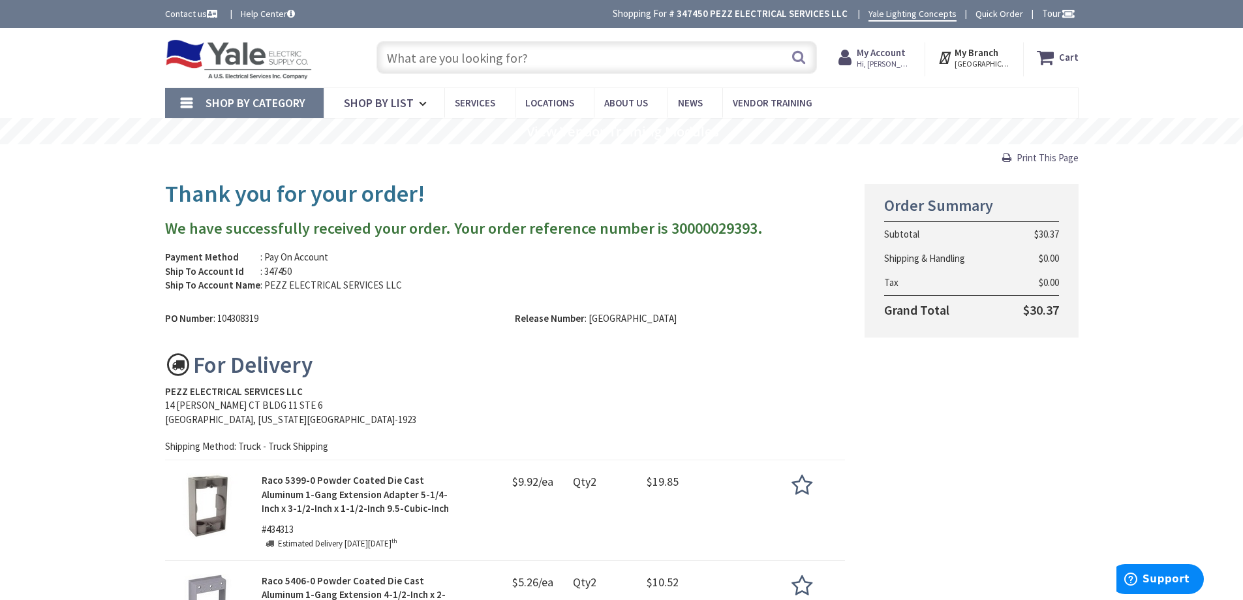
click at [864, 69] on span "My Account Hi, Barry" at bounding box center [884, 57] width 55 height 23
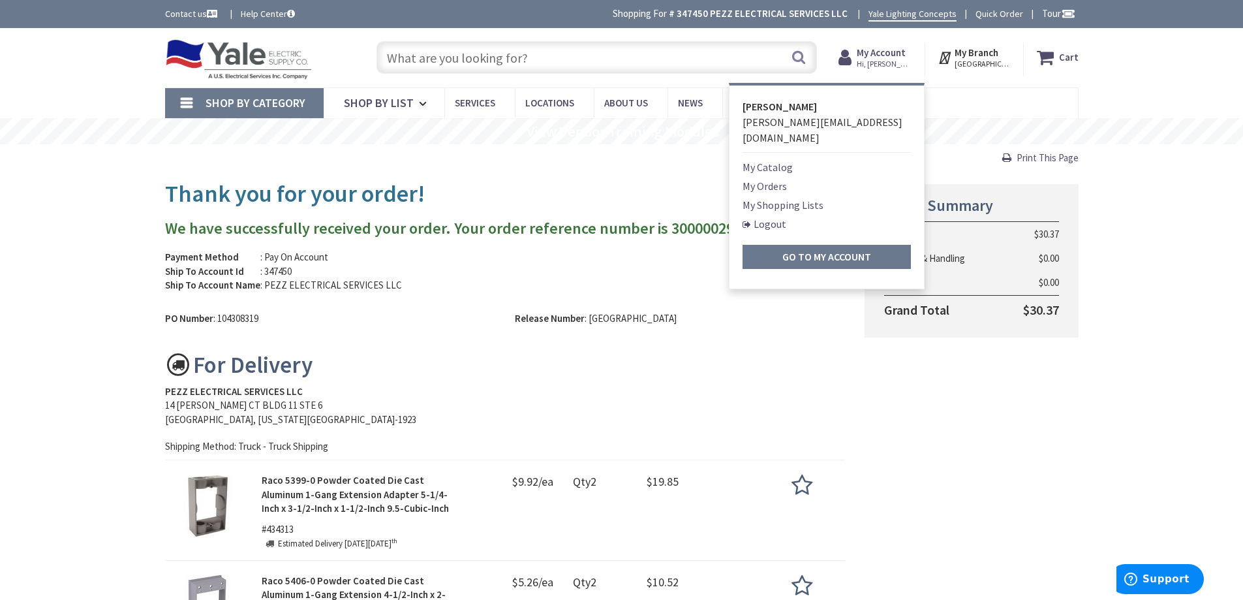
click at [783, 178] on link "My Orders" at bounding box center [764, 186] width 44 height 16
